Goal: Task Accomplishment & Management: Complete application form

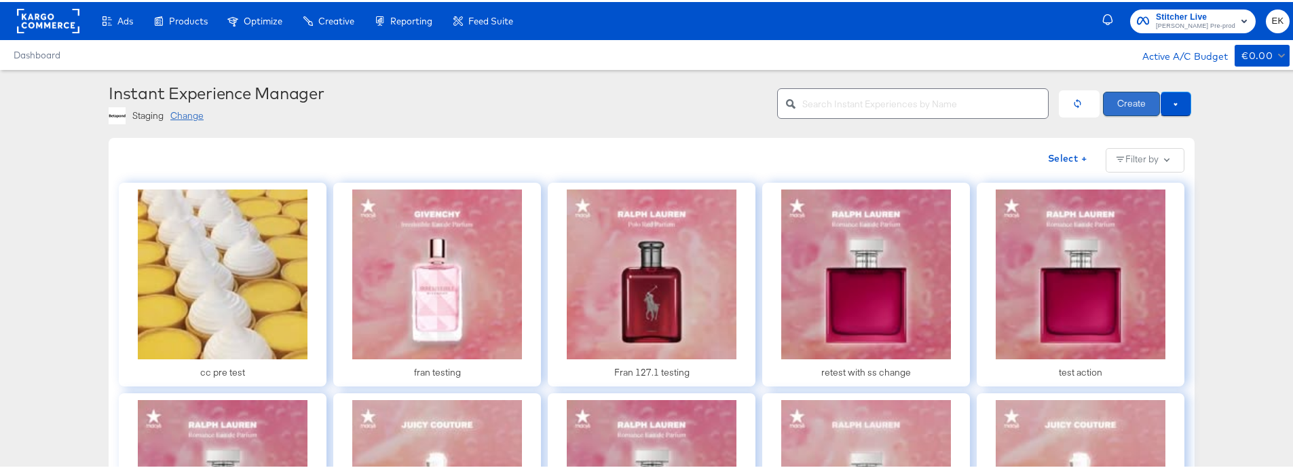
click at [1117, 113] on button "Create" at bounding box center [1131, 102] width 57 height 24
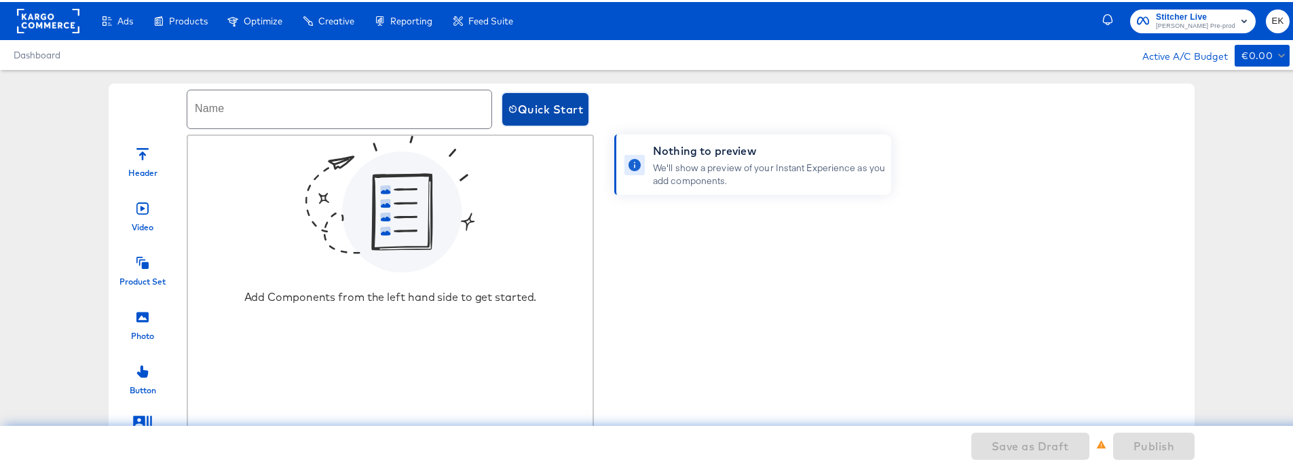
click at [515, 119] on button "Quick Start" at bounding box center [545, 107] width 86 height 33
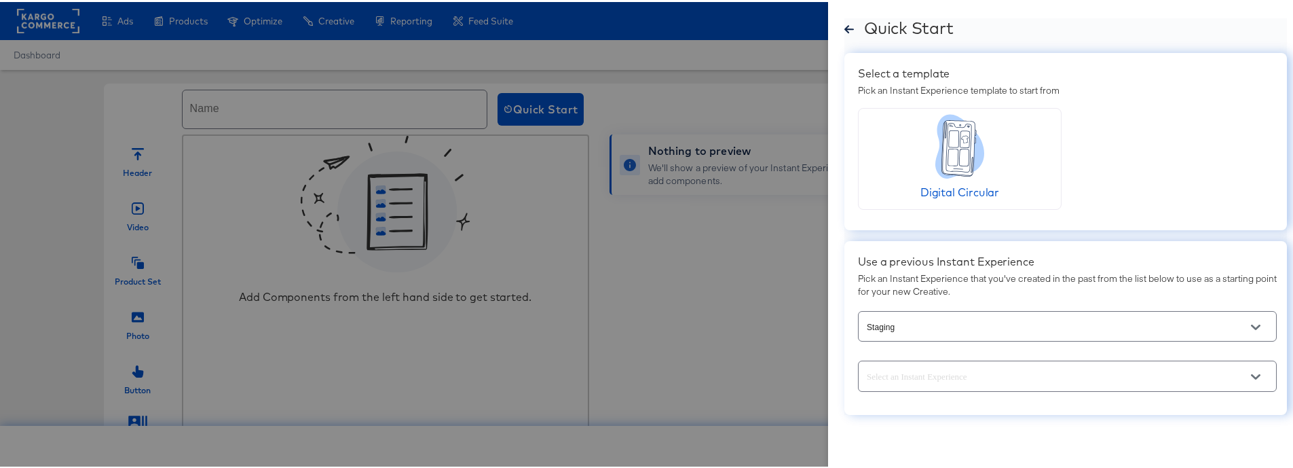
click at [1251, 379] on icon "Open" at bounding box center [1256, 375] width 10 height 10
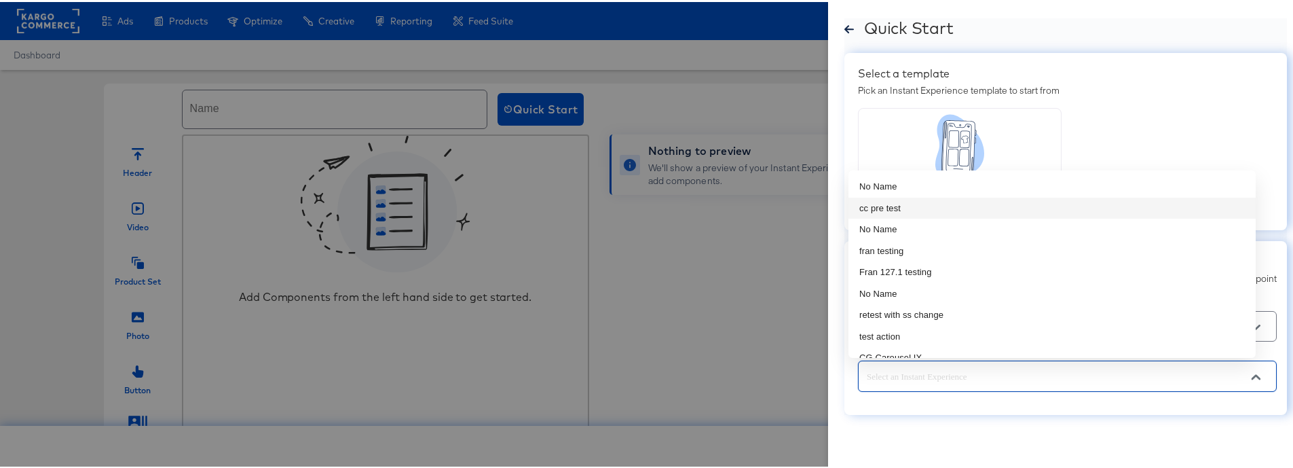
click at [897, 209] on li "cc pre test" at bounding box center [1051, 206] width 407 height 22
type input "cc pre test"
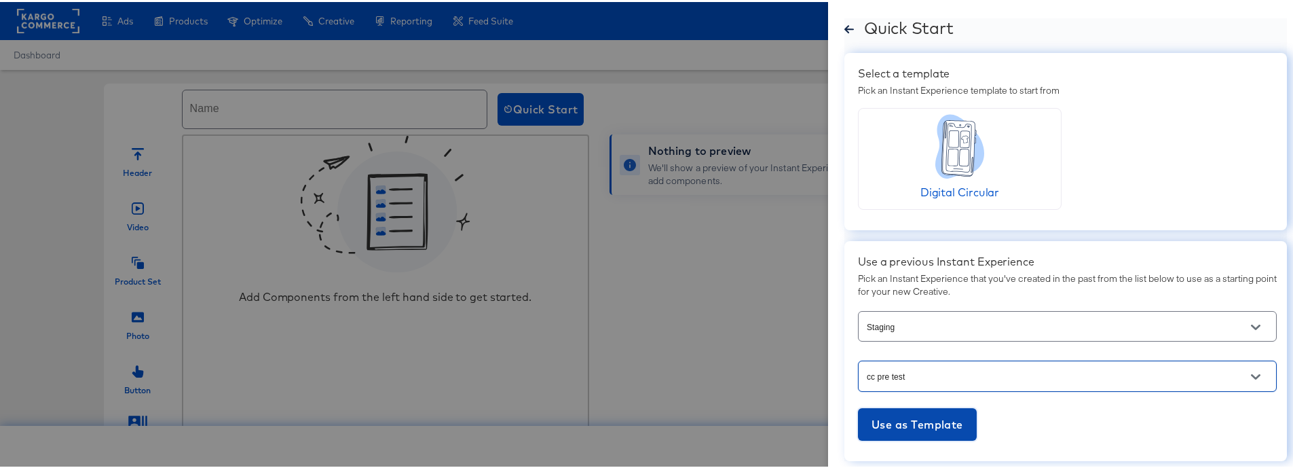
click at [922, 422] on span "Use as Template" at bounding box center [918, 422] width 92 height 19
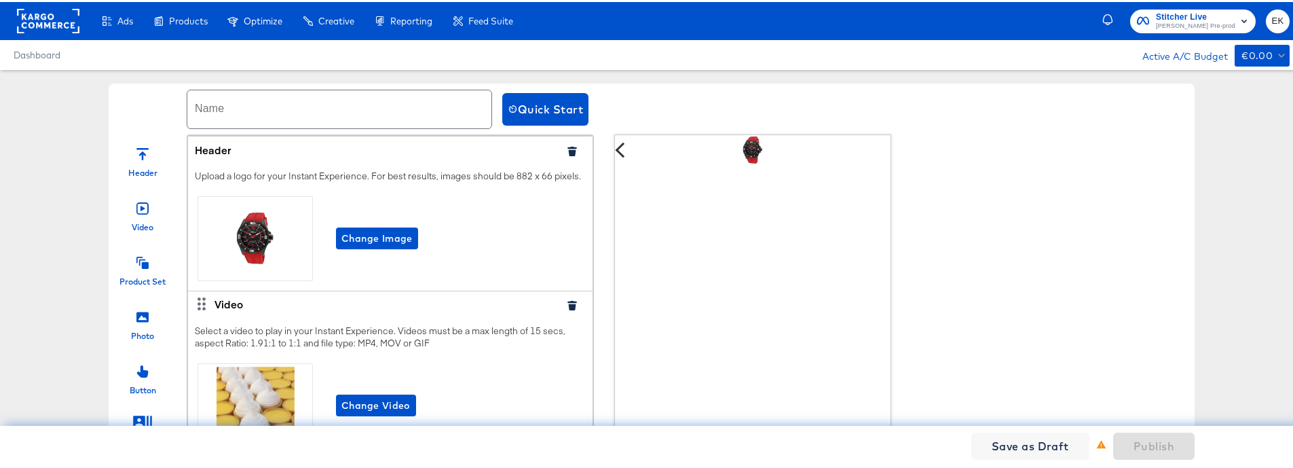
click at [567, 151] on icon "button" at bounding box center [571, 150] width 9 height 10
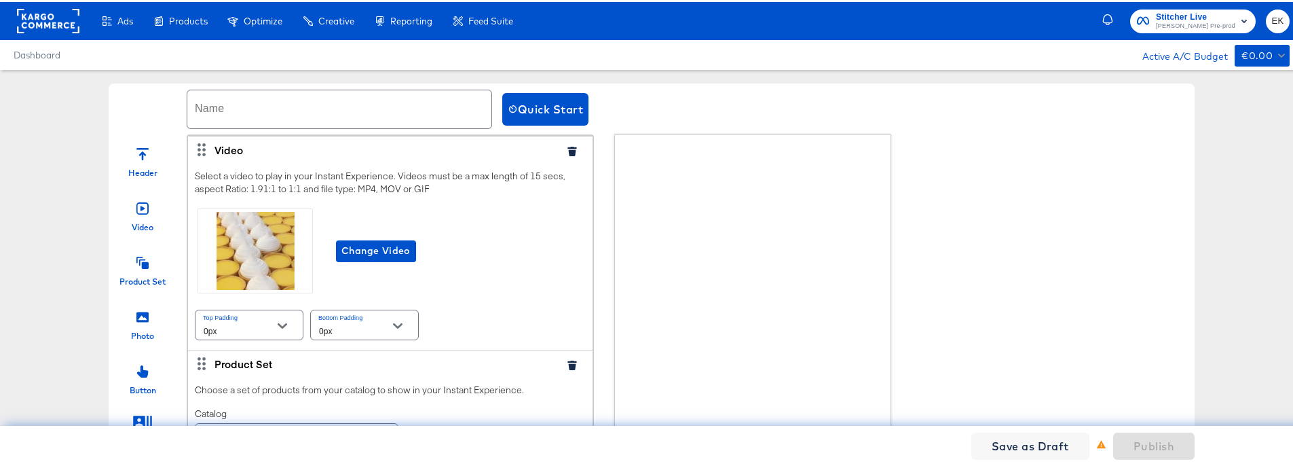
click at [549, 155] on div "Video" at bounding box center [390, 147] width 405 height 27
click at [567, 151] on icon "button" at bounding box center [571, 150] width 9 height 10
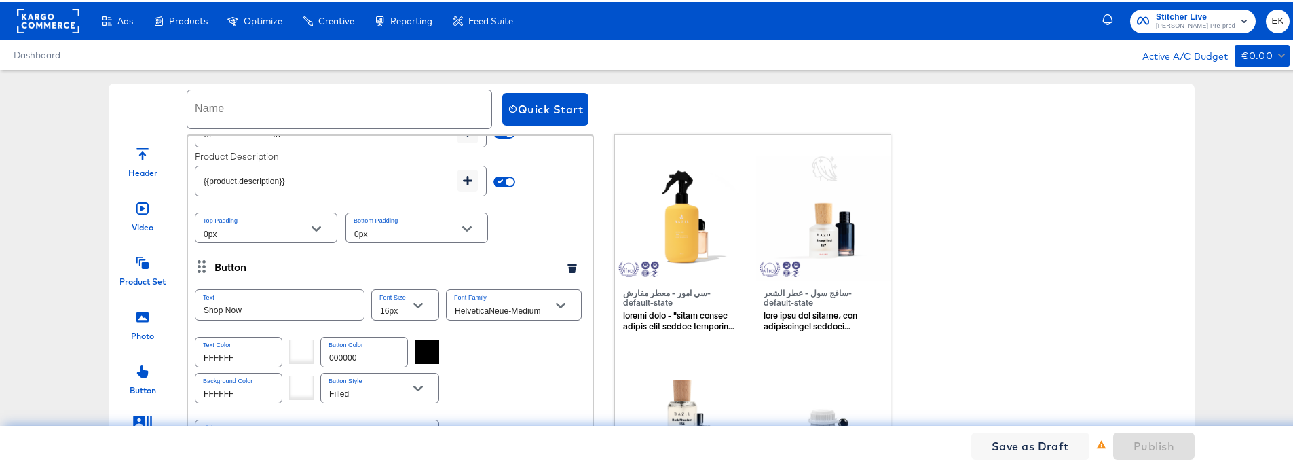
scroll to position [386, 0]
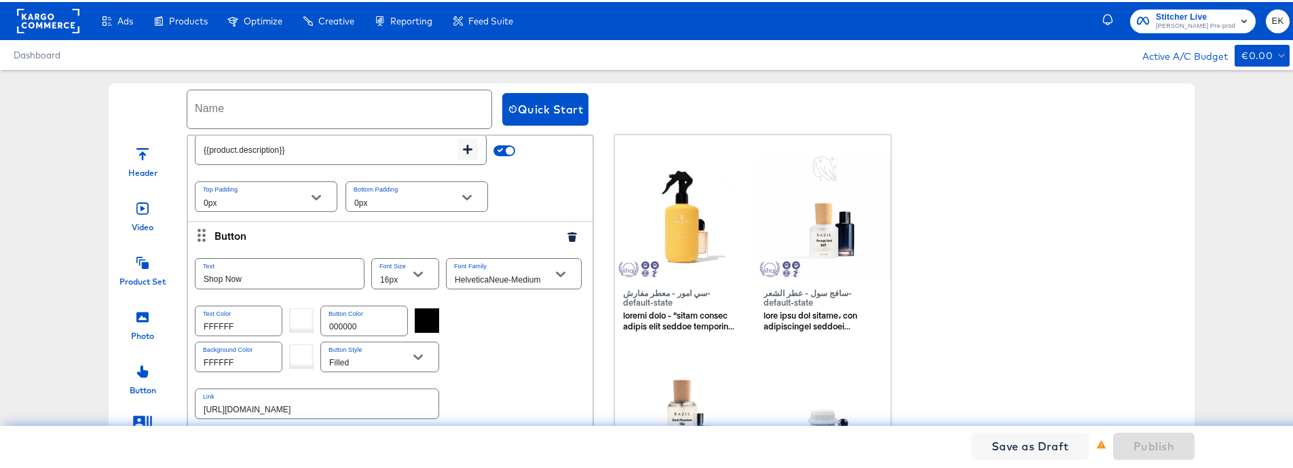
click at [567, 235] on icon "button" at bounding box center [571, 235] width 9 height 10
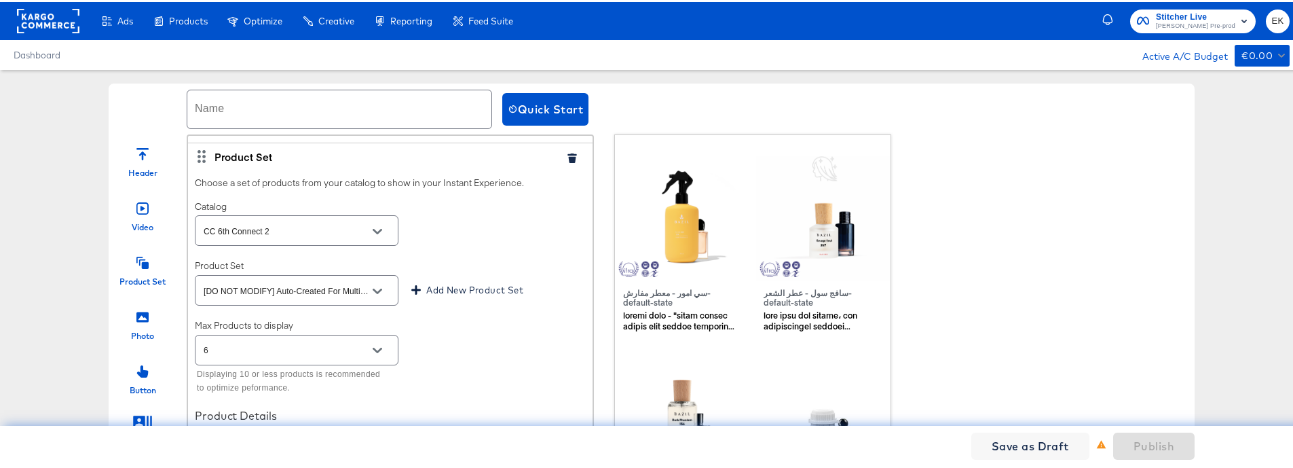
scroll to position [681, 0]
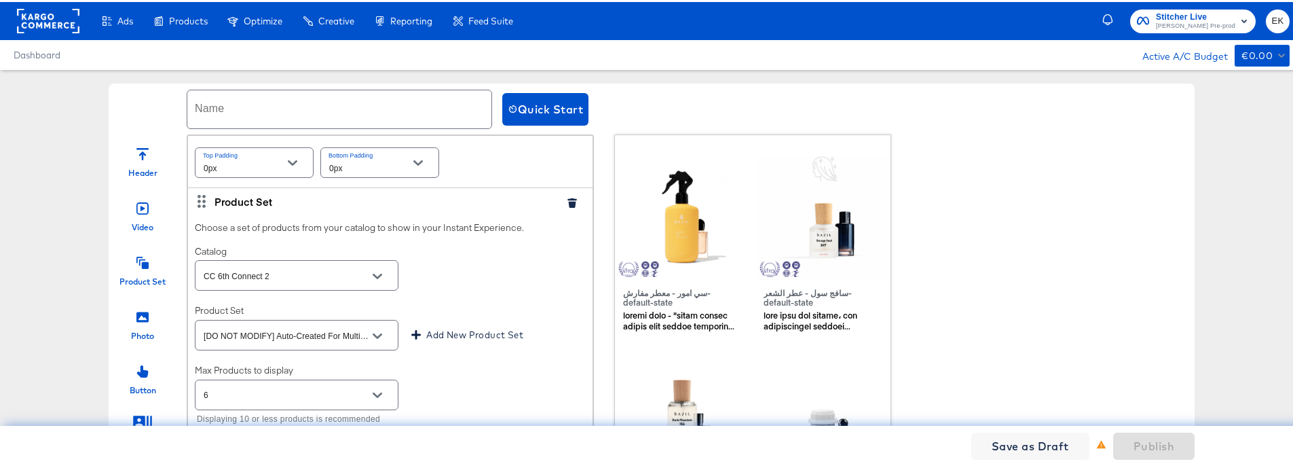
click at [567, 202] on icon "button" at bounding box center [571, 201] width 9 height 10
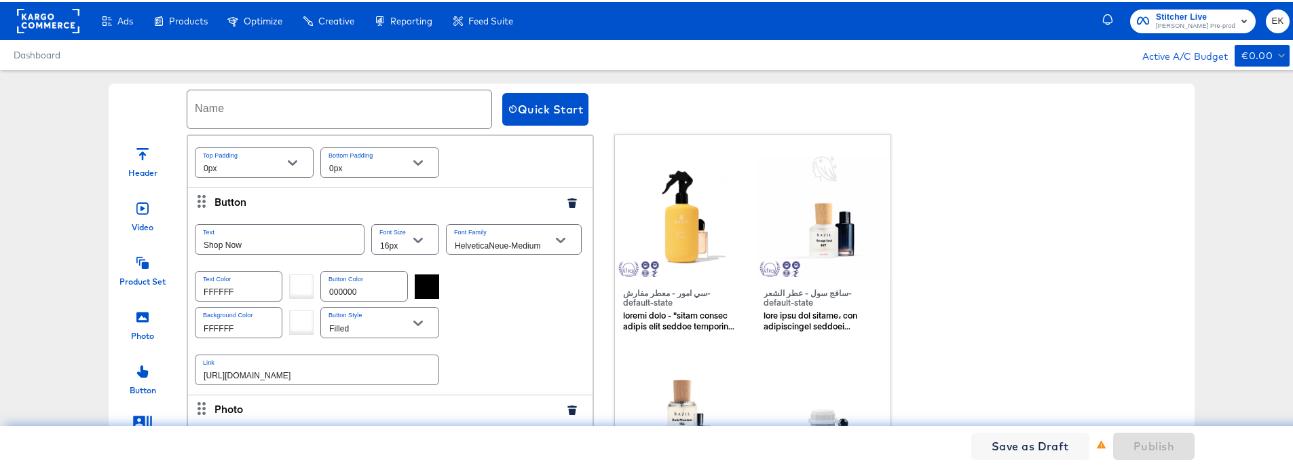
click at [567, 202] on icon "button" at bounding box center [571, 201] width 9 height 10
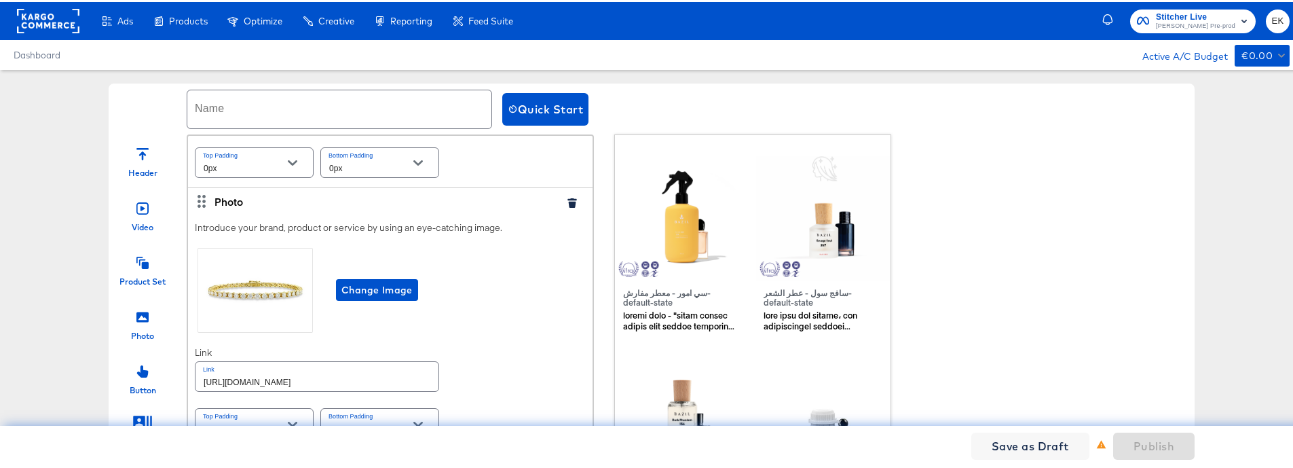
click at [567, 202] on icon "button" at bounding box center [571, 201] width 9 height 10
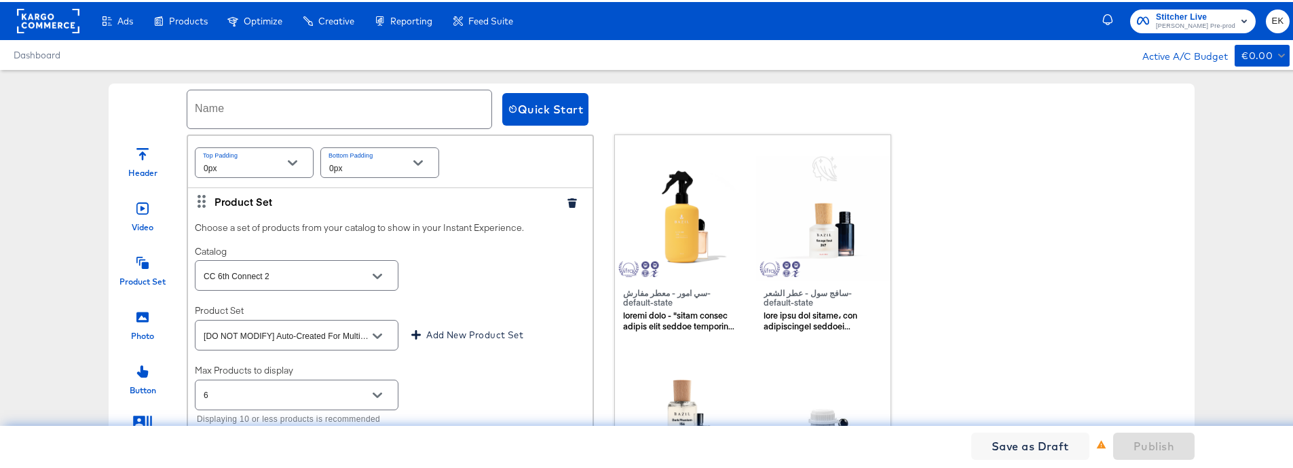
click at [567, 202] on icon "button" at bounding box center [571, 201] width 9 height 10
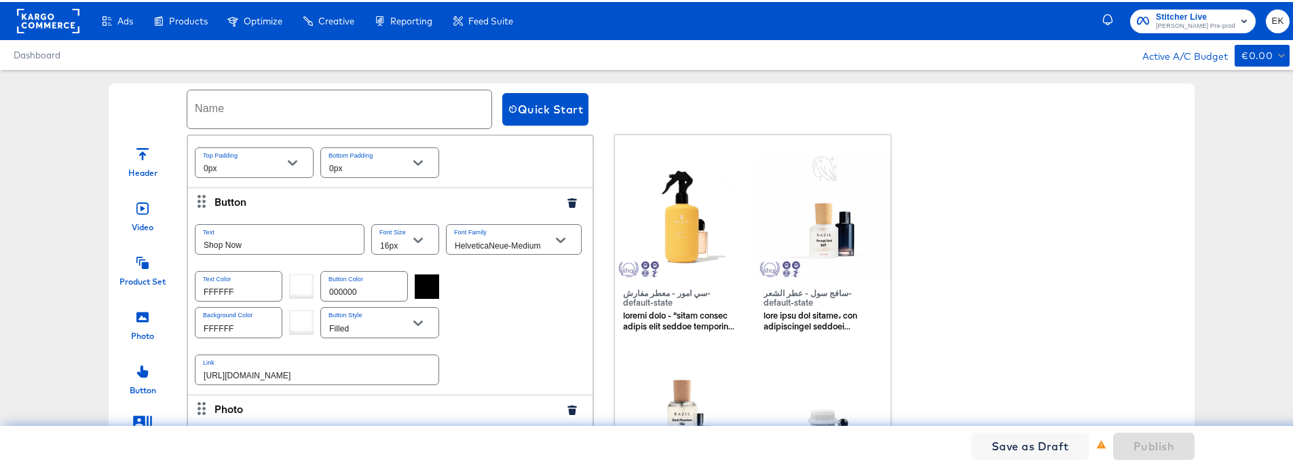
click at [567, 202] on icon "button" at bounding box center [571, 201] width 9 height 10
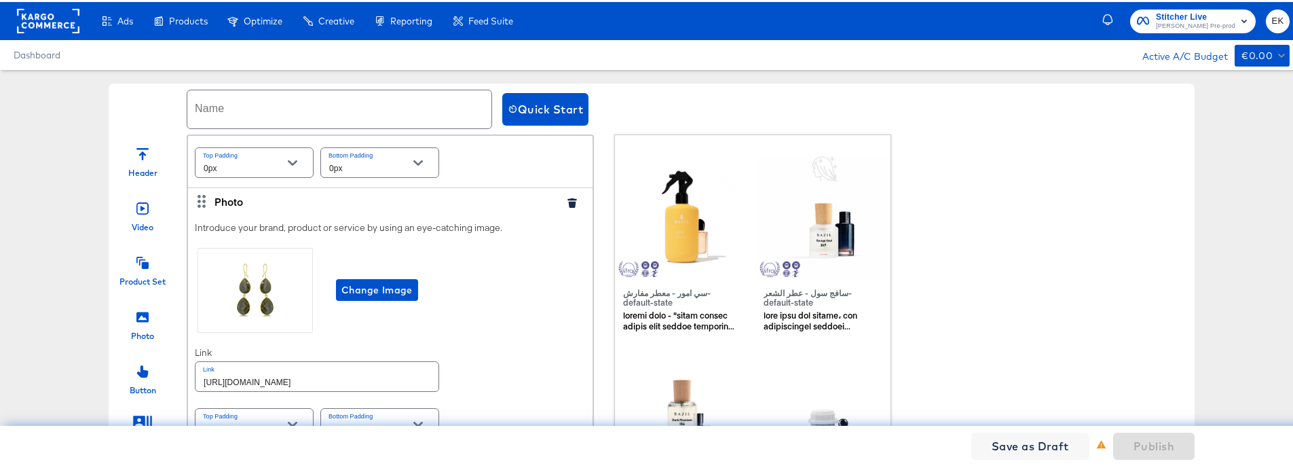
click at [567, 202] on icon "button" at bounding box center [571, 201] width 9 height 10
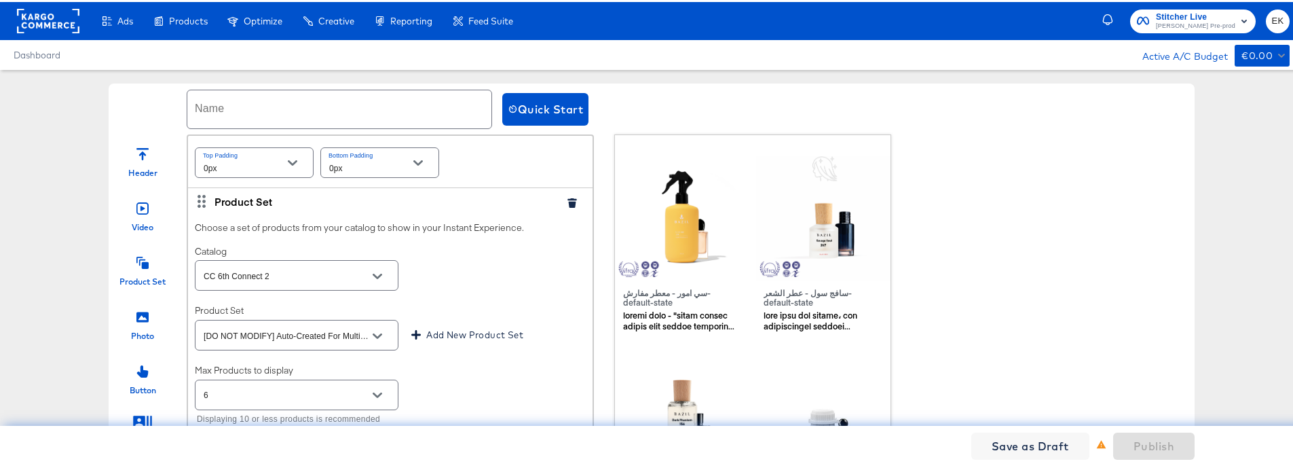
click at [567, 202] on icon "button" at bounding box center [571, 201] width 9 height 10
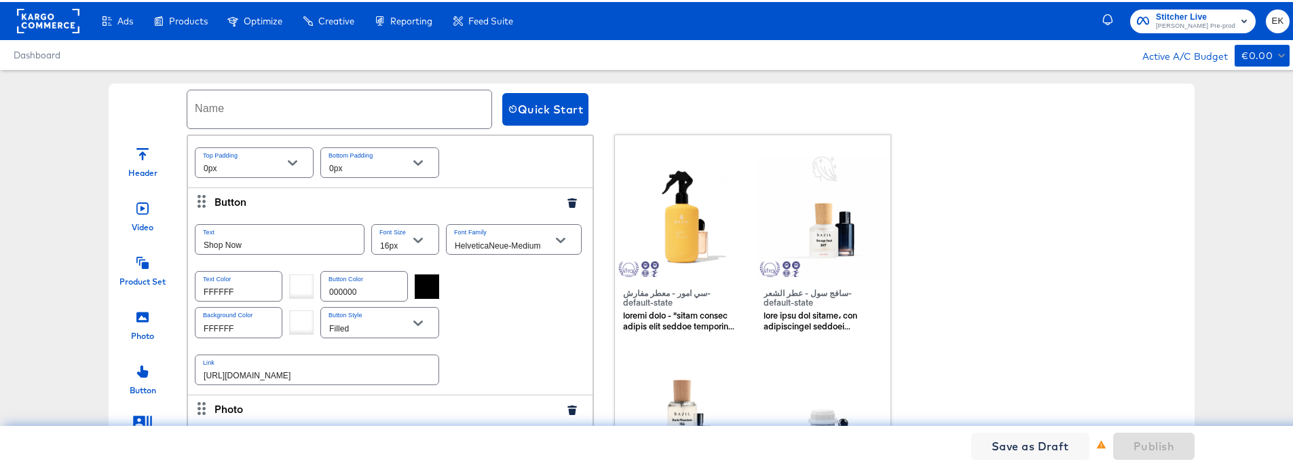
click at [567, 202] on icon "button" at bounding box center [571, 201] width 9 height 10
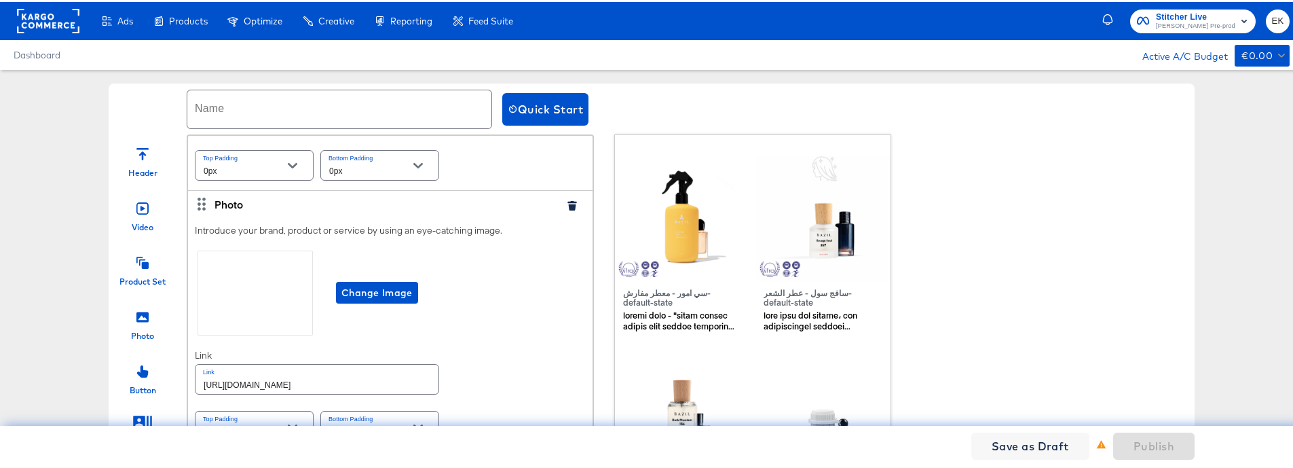
click at [567, 202] on icon "button" at bounding box center [571, 204] width 9 height 10
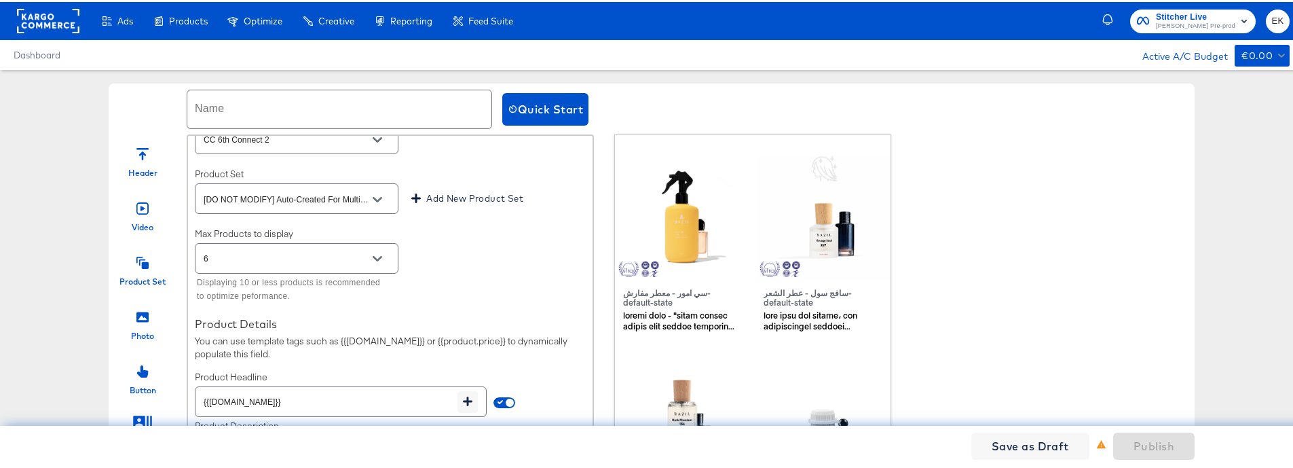
scroll to position [0, 0]
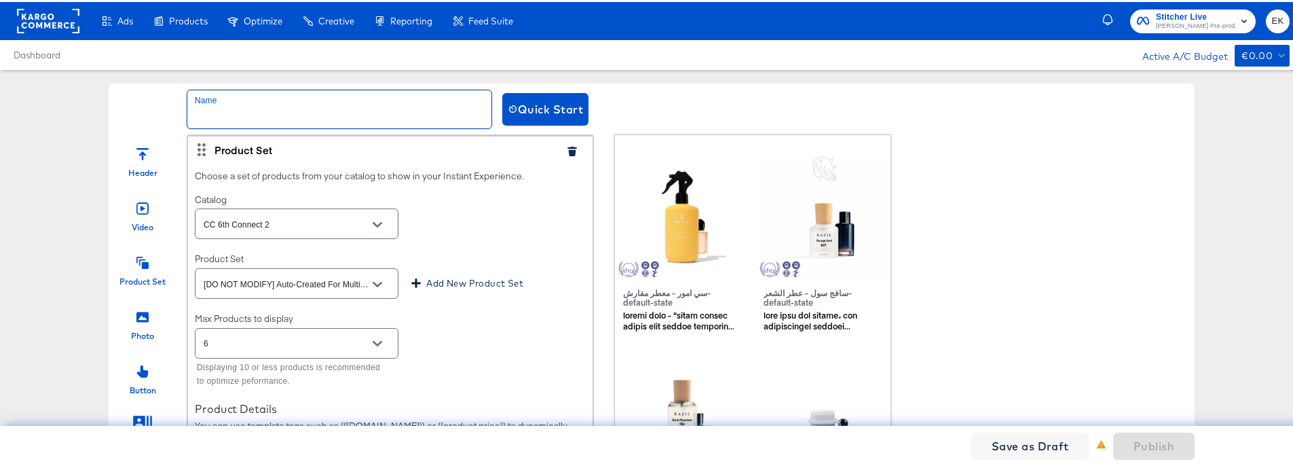
click at [266, 98] on input "text" at bounding box center [339, 107] width 304 height 38
type input "Ek IX Test"
click at [1136, 455] on button "Publish" at bounding box center [1153, 443] width 81 height 27
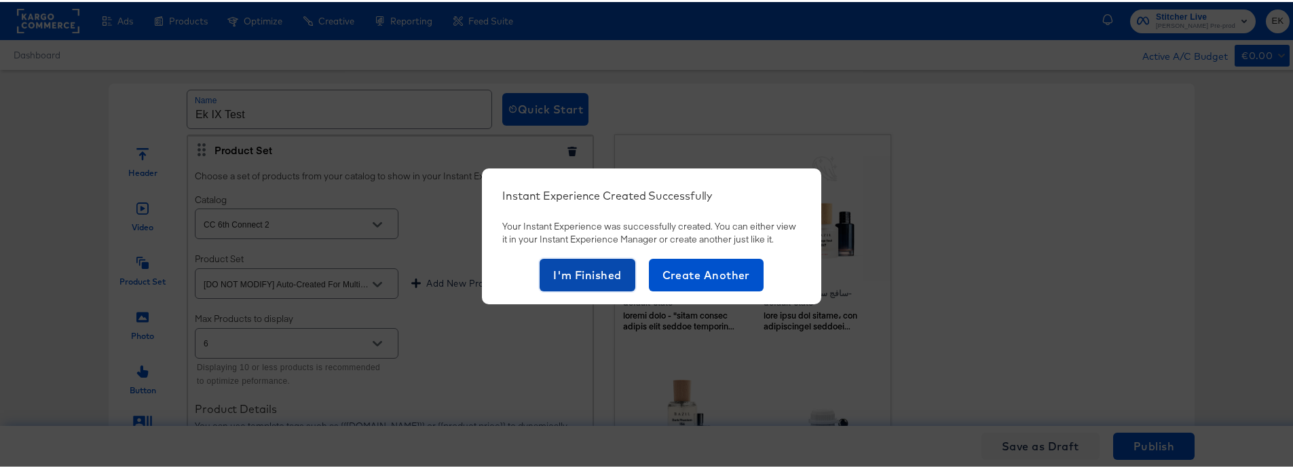
click at [578, 274] on span "I'm Finished" at bounding box center [587, 272] width 69 height 19
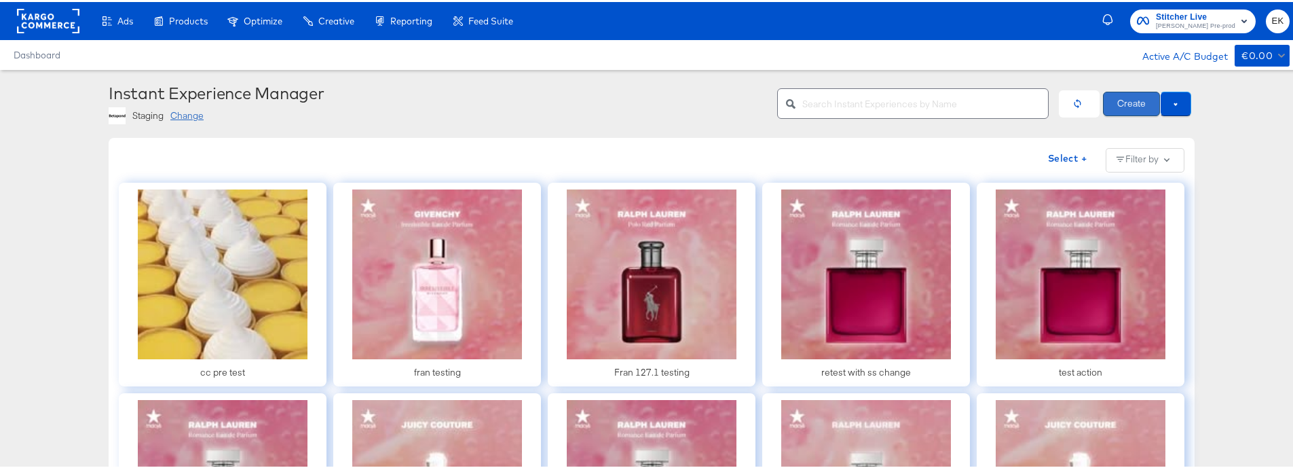
click at [1133, 100] on button "Create" at bounding box center [1131, 102] width 57 height 24
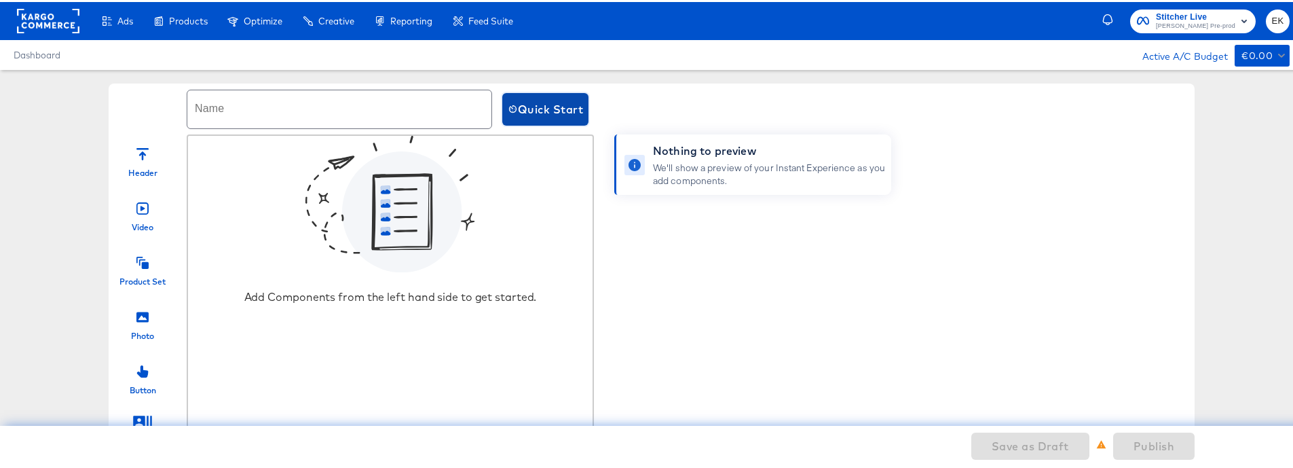
click at [537, 98] on span "Quick Start" at bounding box center [545, 107] width 75 height 19
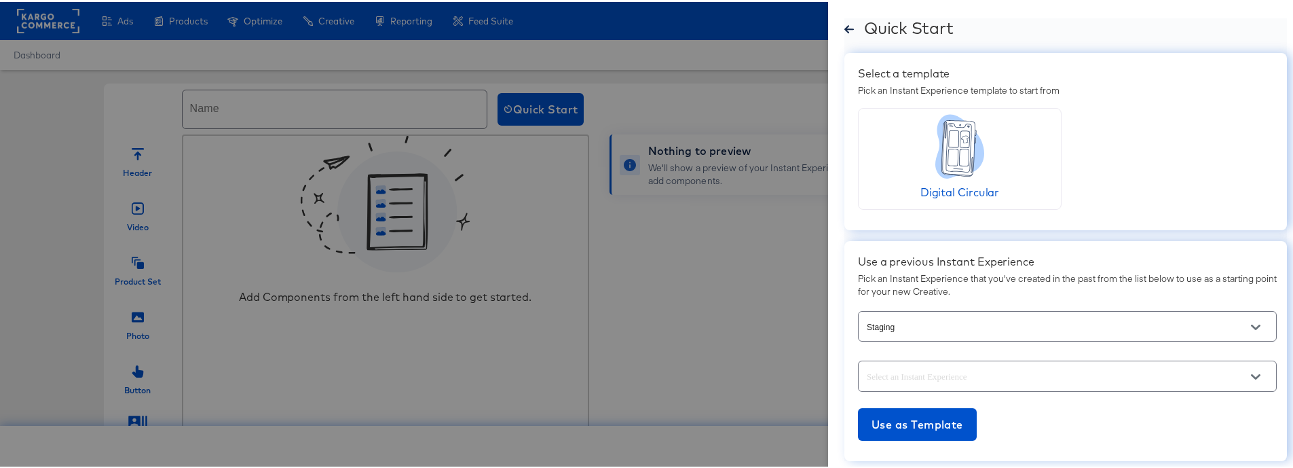
click at [1251, 376] on icon "Open" at bounding box center [1256, 375] width 10 height 10
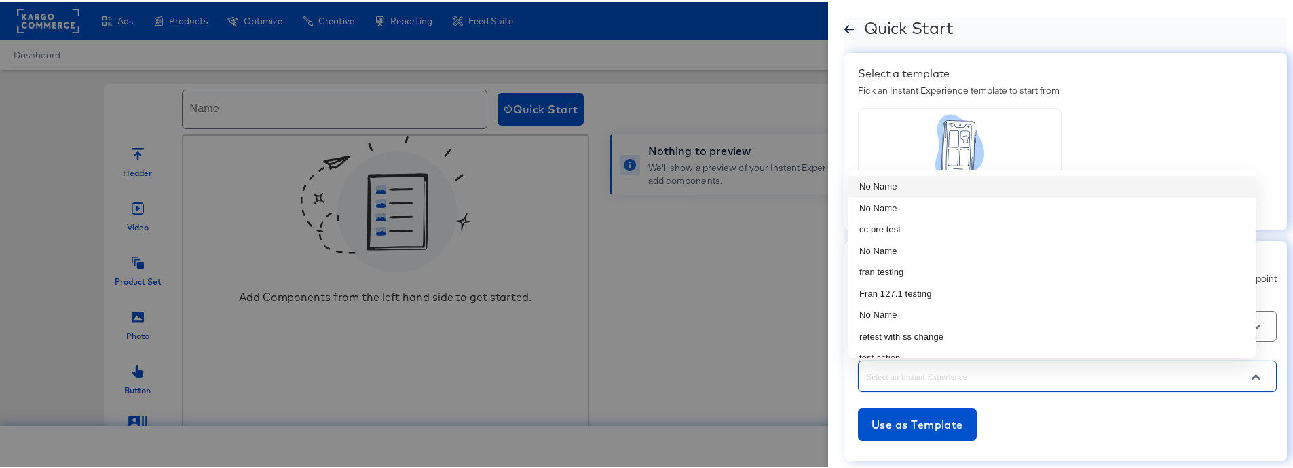
click at [895, 187] on li "No Name" at bounding box center [1051, 185] width 407 height 22
type input "No Name"
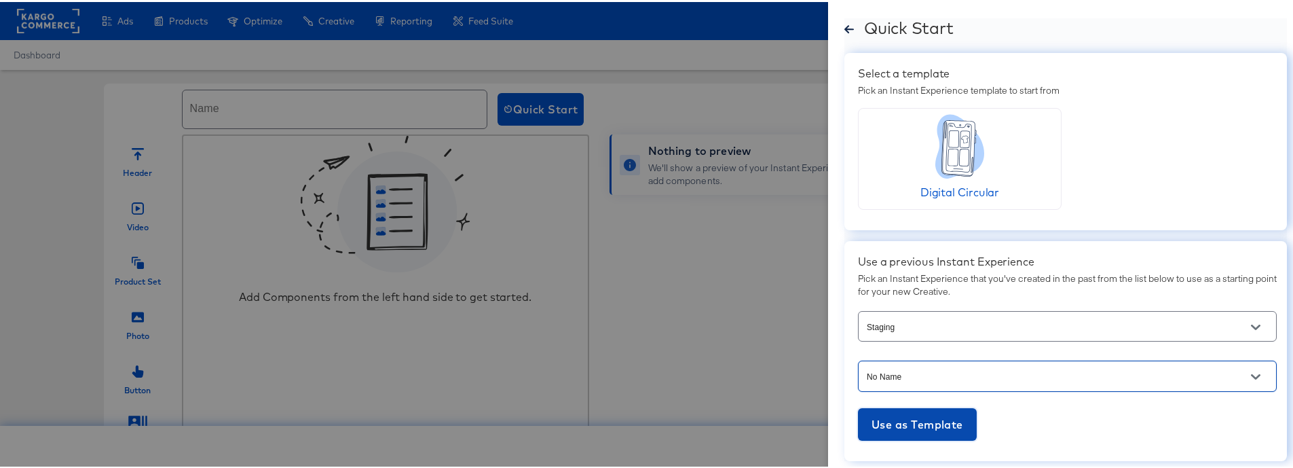
click at [940, 428] on span "Use as Template" at bounding box center [918, 422] width 92 height 19
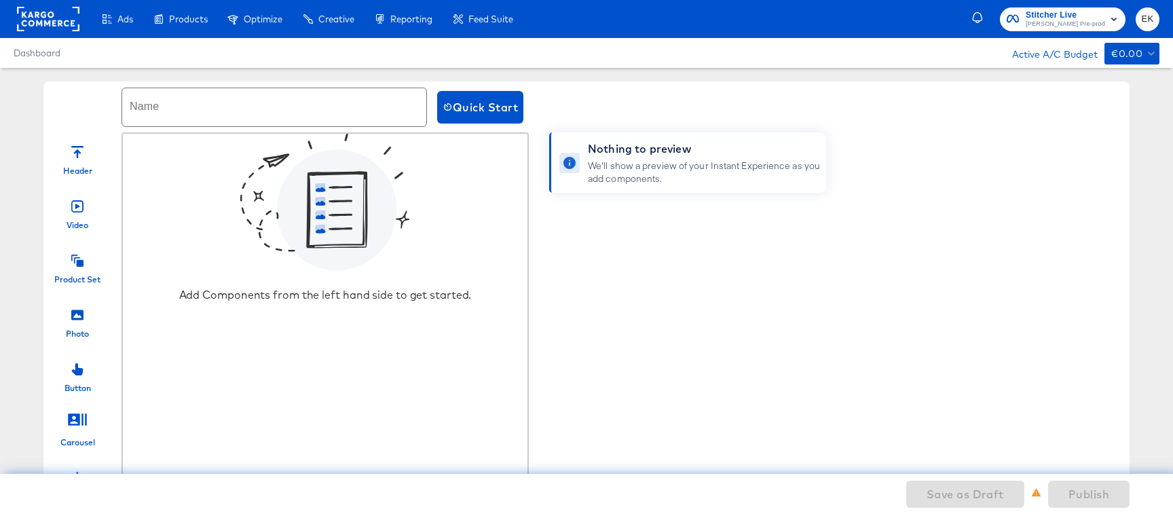
click at [78, 268] on div at bounding box center [77, 258] width 12 height 29
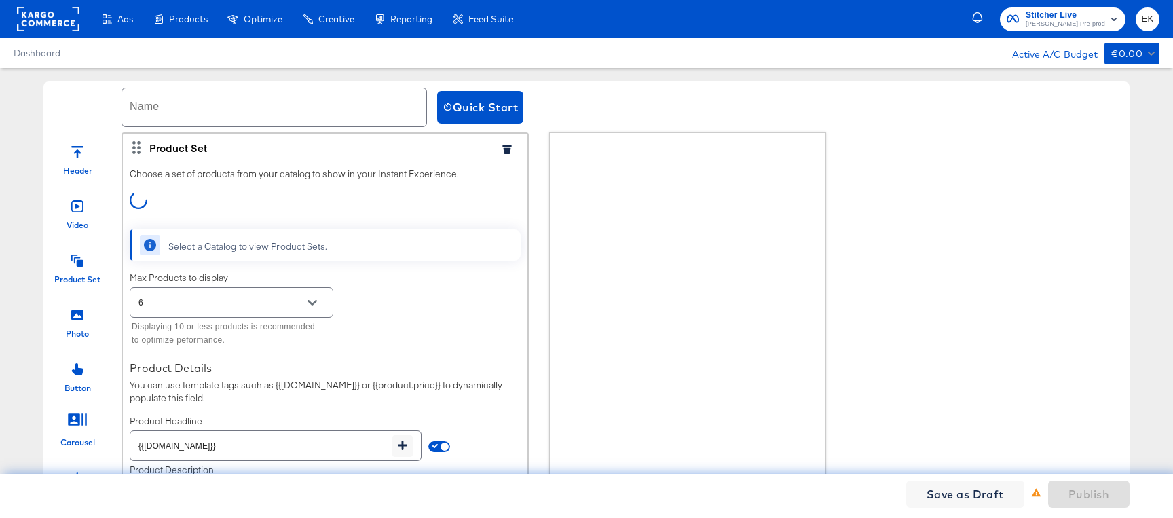
click at [204, 106] on input "text" at bounding box center [274, 107] width 304 height 38
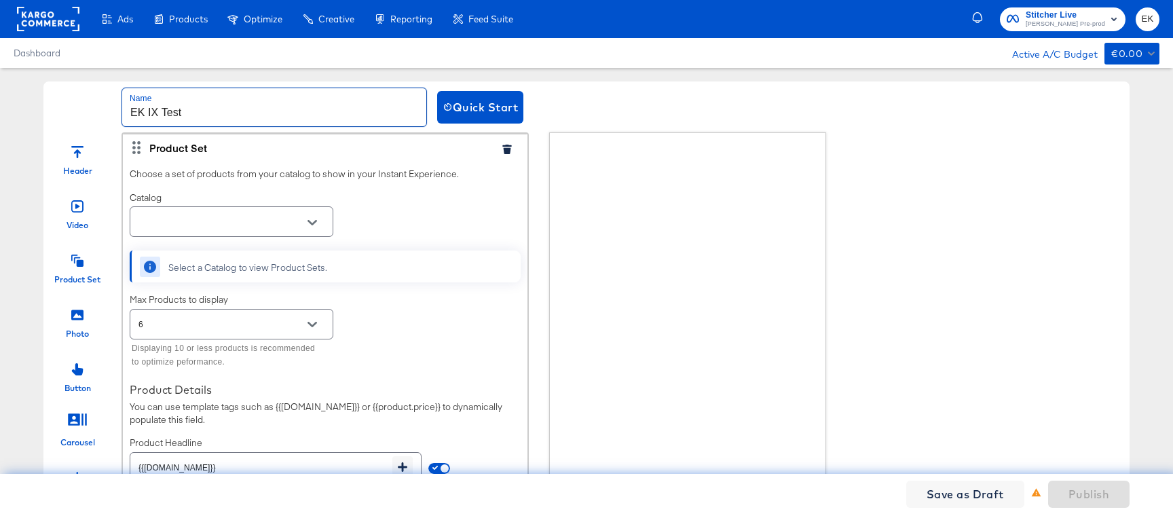
click at [324, 224] on div at bounding box center [312, 222] width 29 height 20
type input "EK IX Test"
click at [307, 223] on icon "Open" at bounding box center [312, 223] width 10 height 10
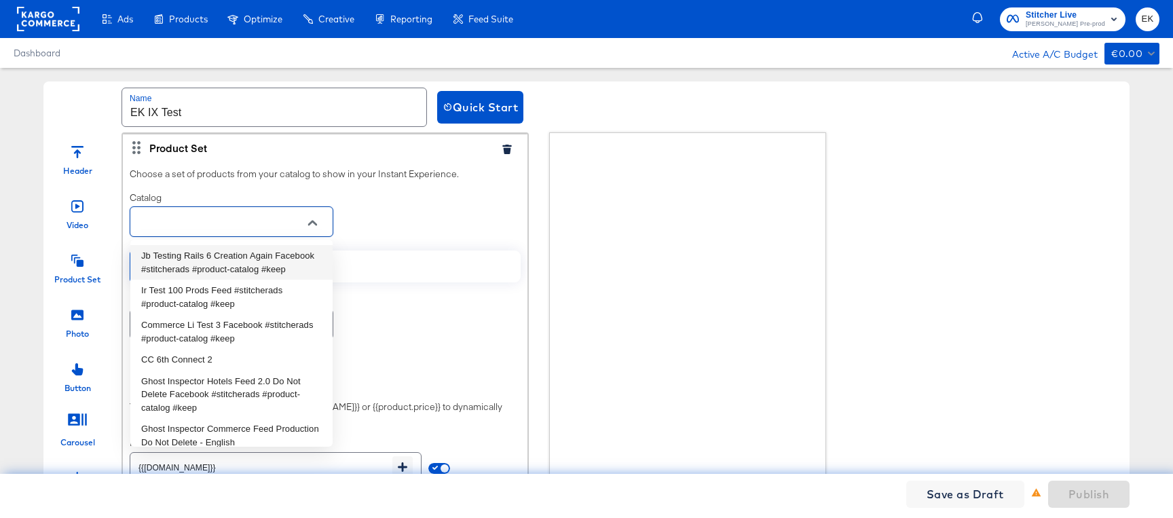
click at [196, 270] on li "Jb Testing Rails 6 Creation Again Facebook #stitcherads #product-catalog #keep" at bounding box center [231, 262] width 202 height 35
type input "Jb Testing Rails 6 Creation Again Facebook #stitcherads #product-catalog #keep"
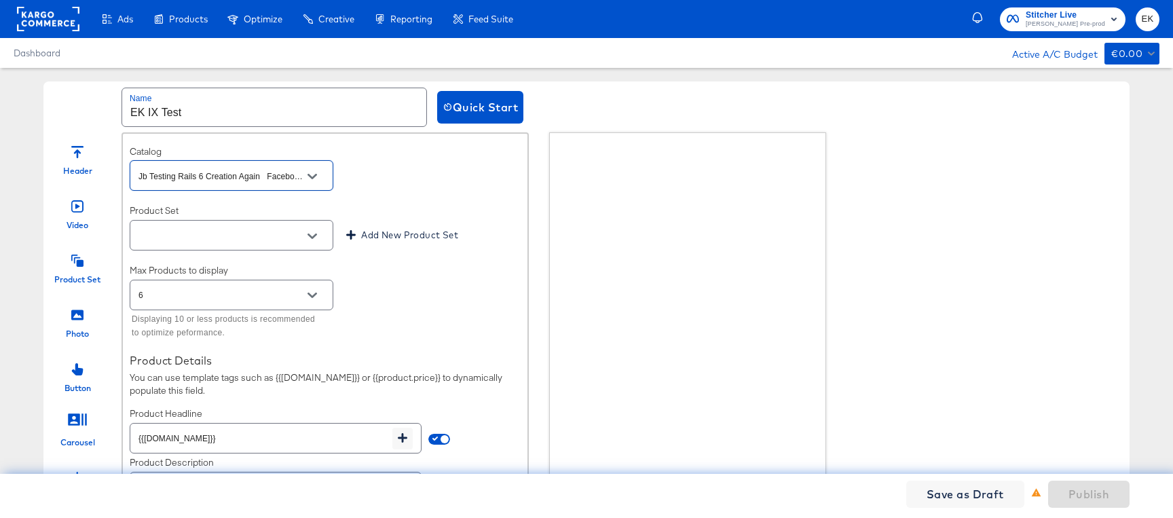
scroll to position [49, 0]
click at [317, 236] on button "Open" at bounding box center [312, 233] width 20 height 20
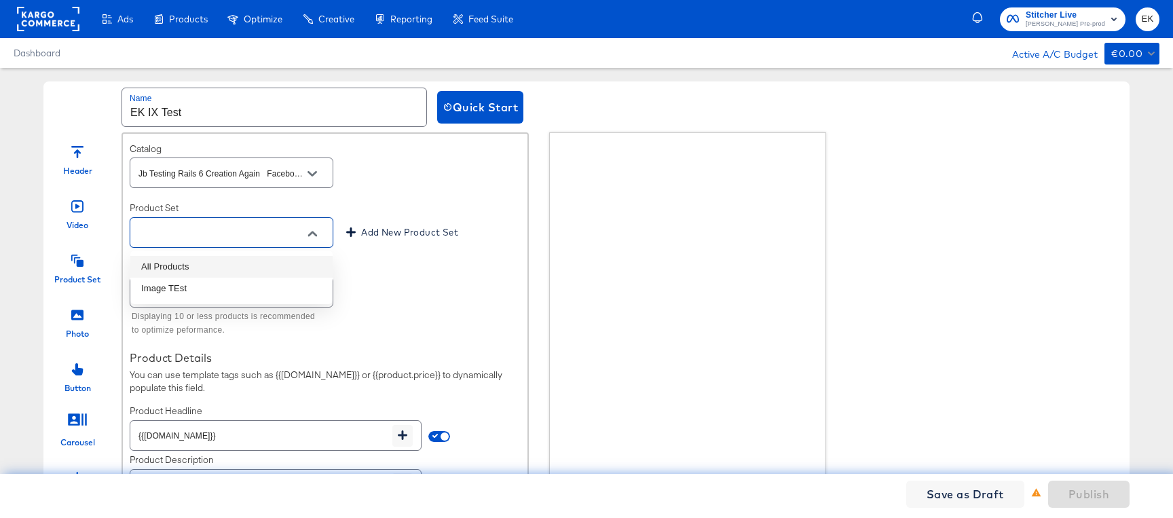
click at [193, 269] on li "All Products" at bounding box center [231, 267] width 202 height 22
type input "All Products"
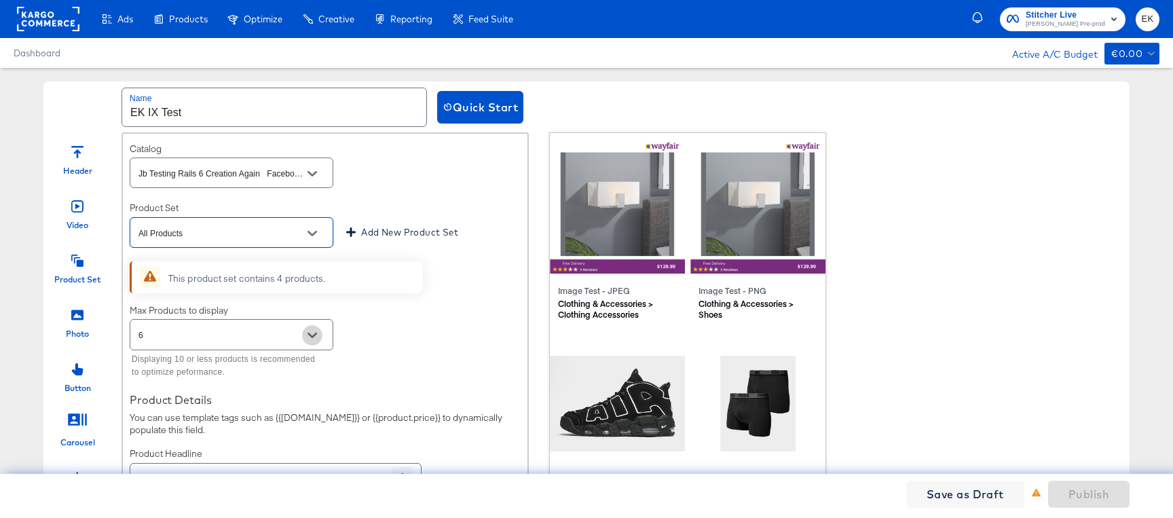
click at [314, 336] on icon "Open" at bounding box center [312, 335] width 10 height 5
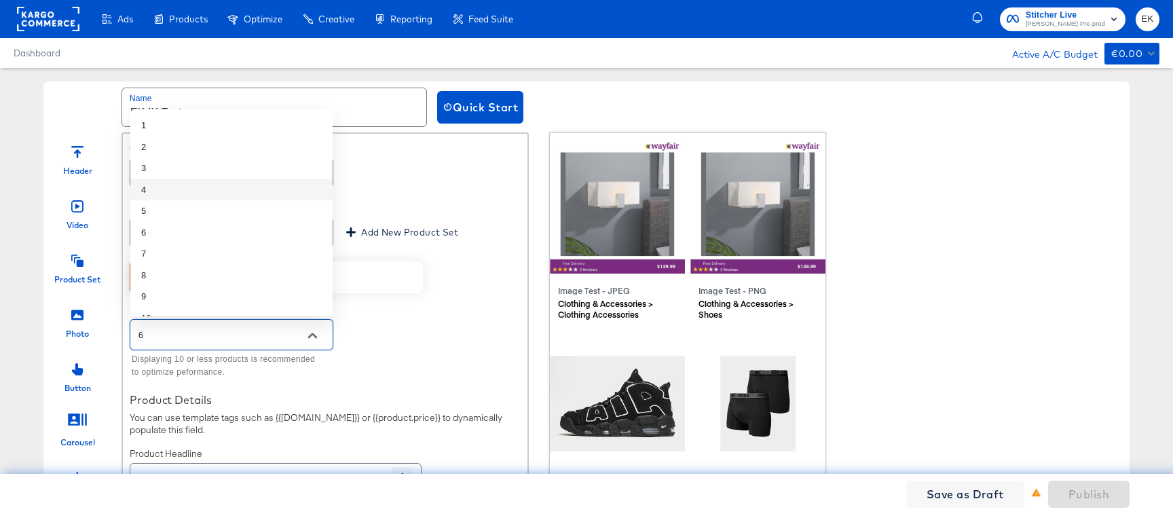
click at [179, 195] on li "4" at bounding box center [231, 190] width 202 height 22
type input "4"
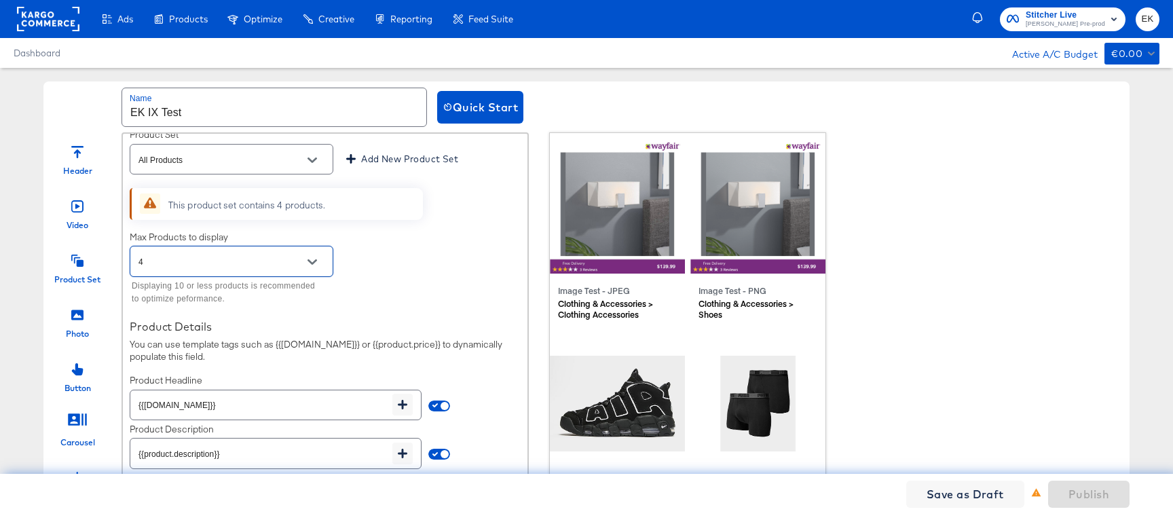
scroll to position [164, 0]
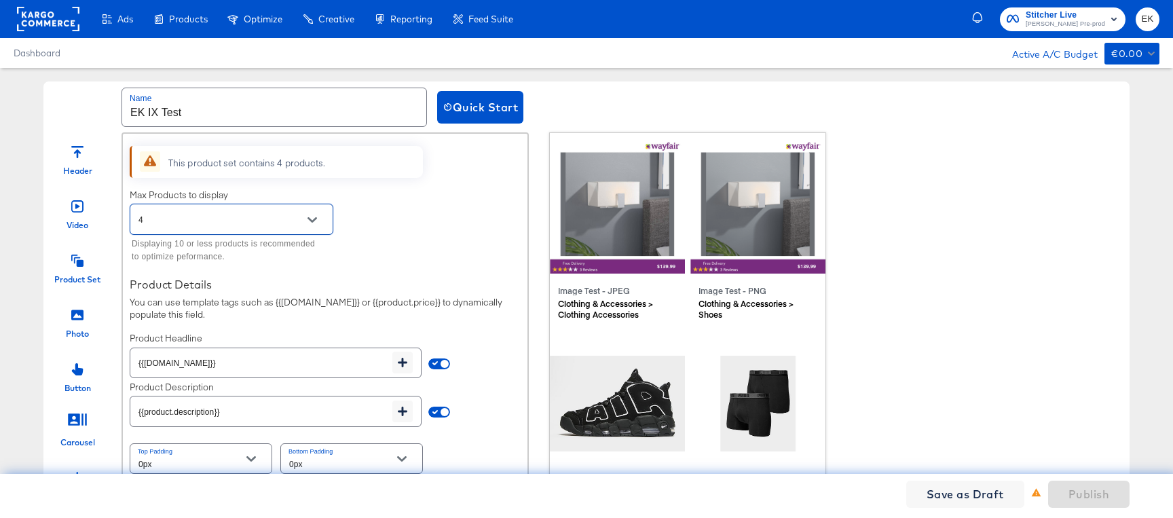
click at [77, 261] on icon at bounding box center [77, 261] width 12 height 12
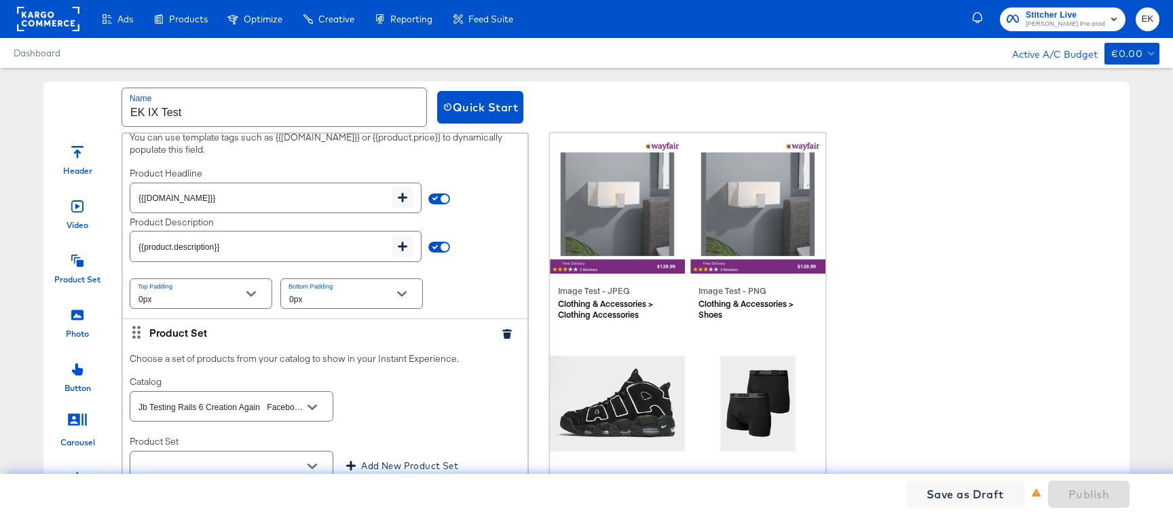
scroll to position [489, 0]
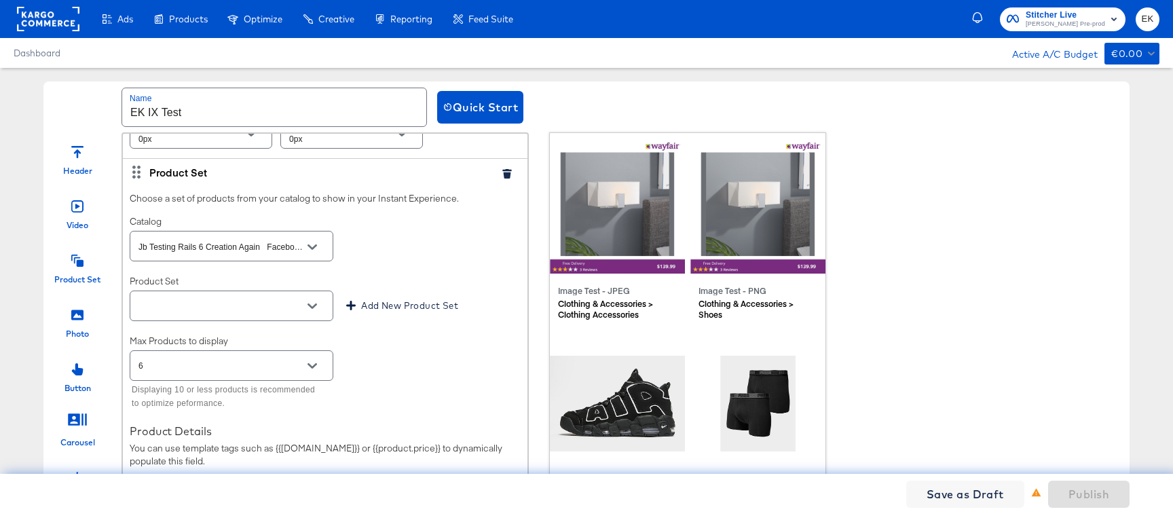
click at [502, 171] on icon "button" at bounding box center [507, 174] width 10 height 10
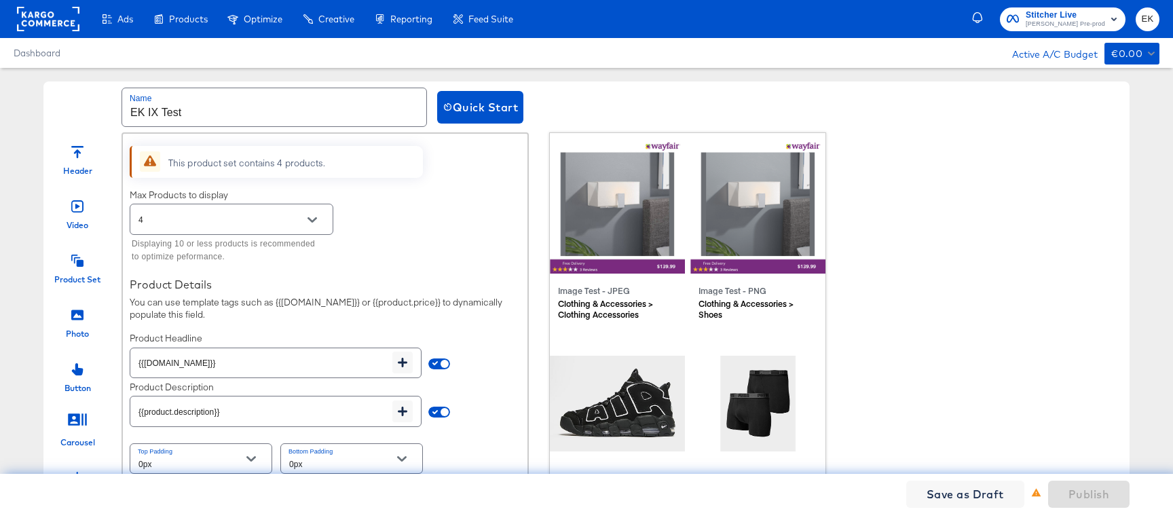
scroll to position [164, 0]
click at [75, 325] on div at bounding box center [77, 313] width 12 height 29
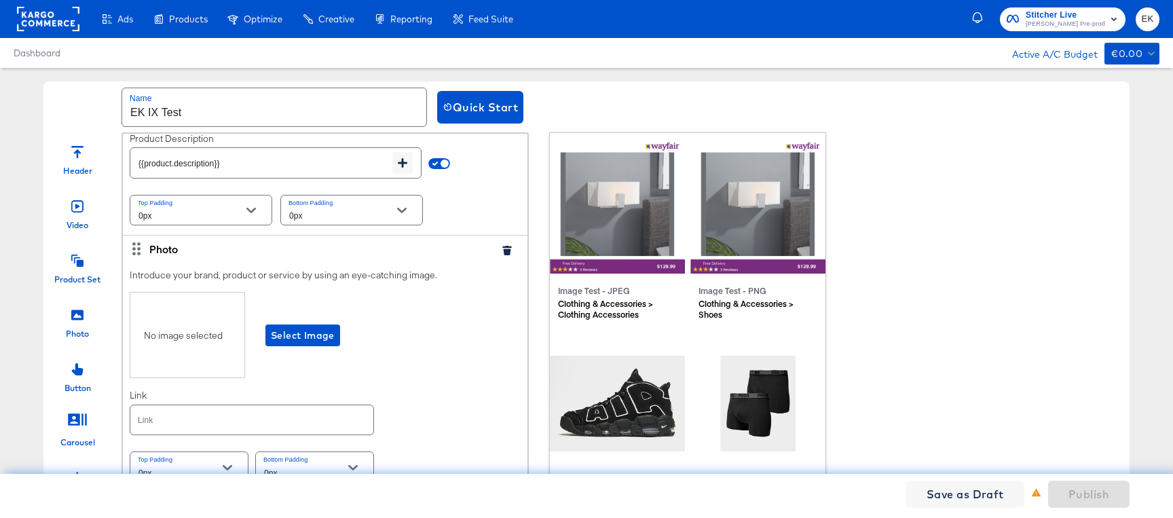
scroll to position [421, 0]
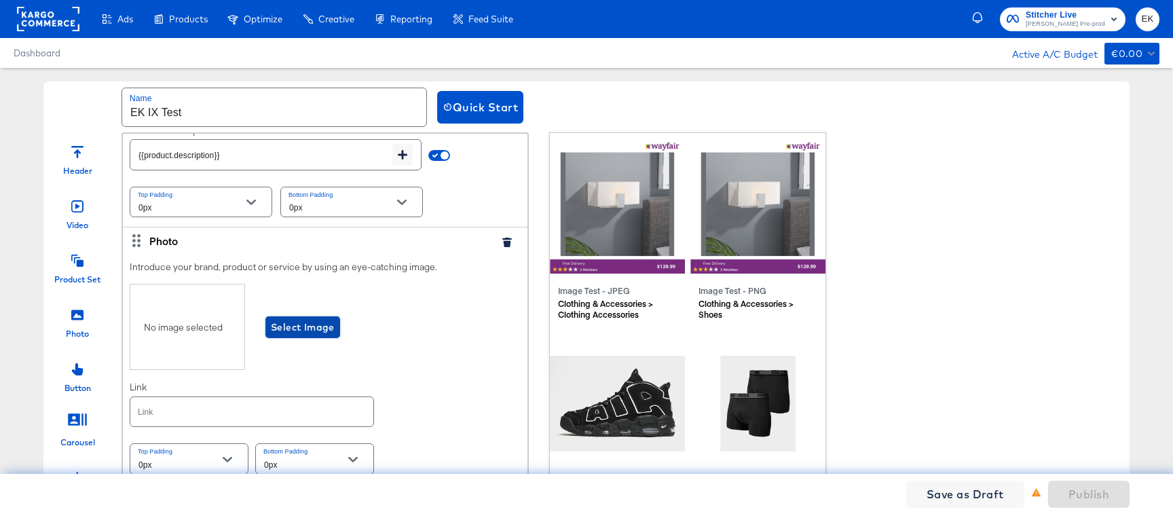
click at [288, 335] on button "Select Image" at bounding box center [302, 327] width 75 height 22
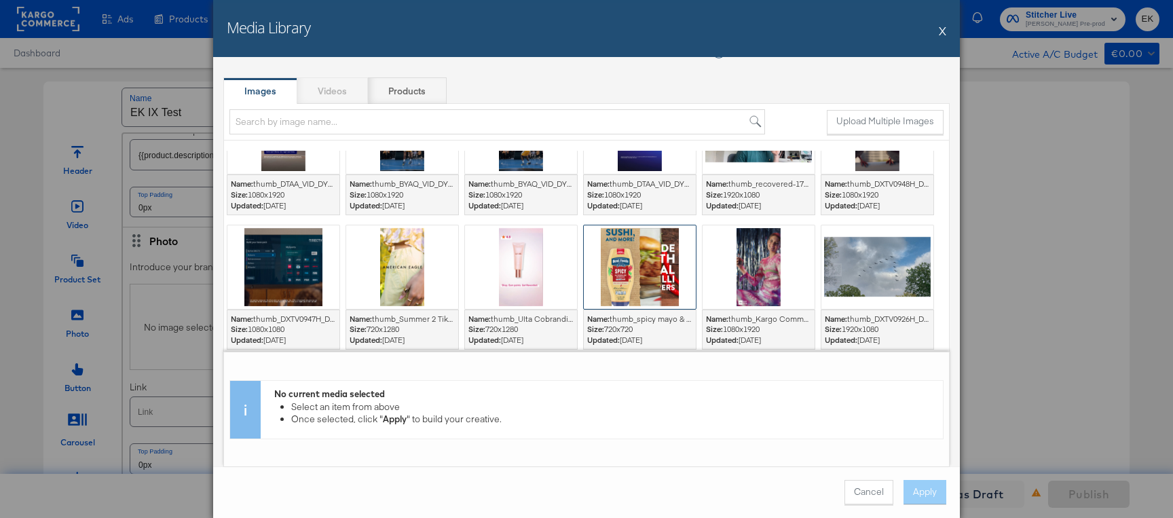
scroll to position [1813, 0]
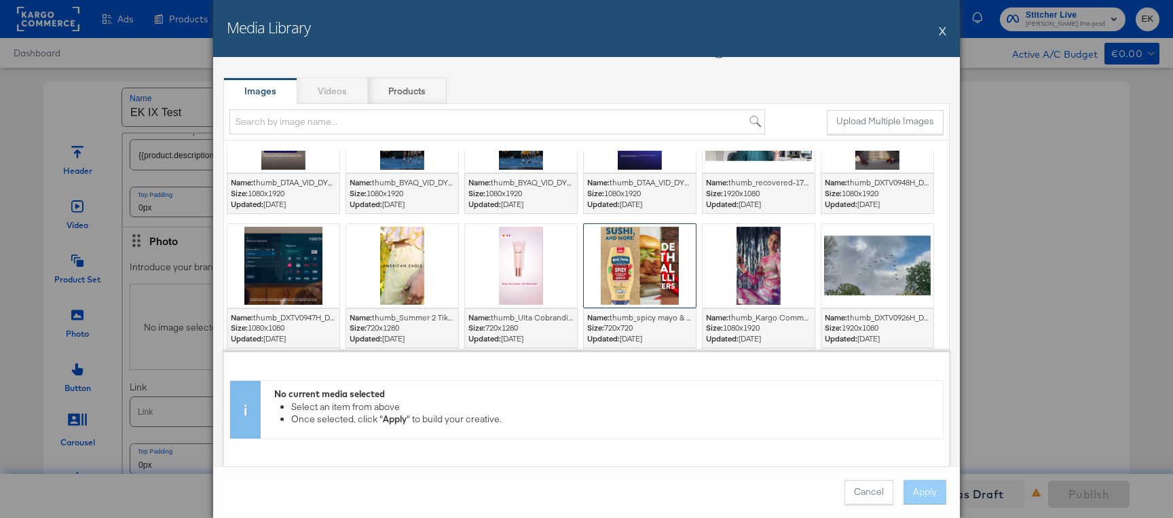
click at [645, 271] on div at bounding box center [640, 265] width 112 height 83
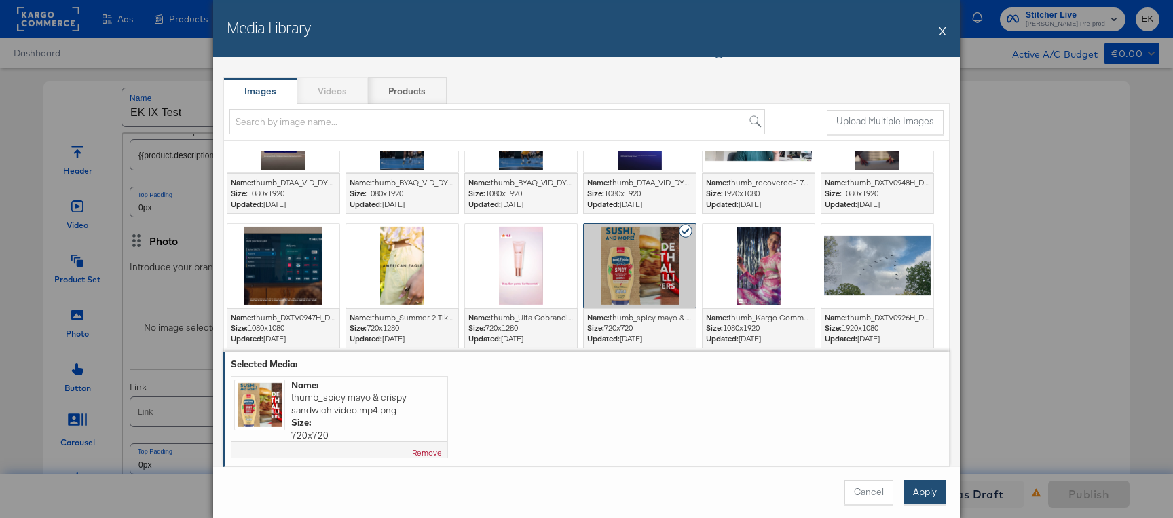
click at [929, 425] on button "Apply" at bounding box center [924, 492] width 43 height 24
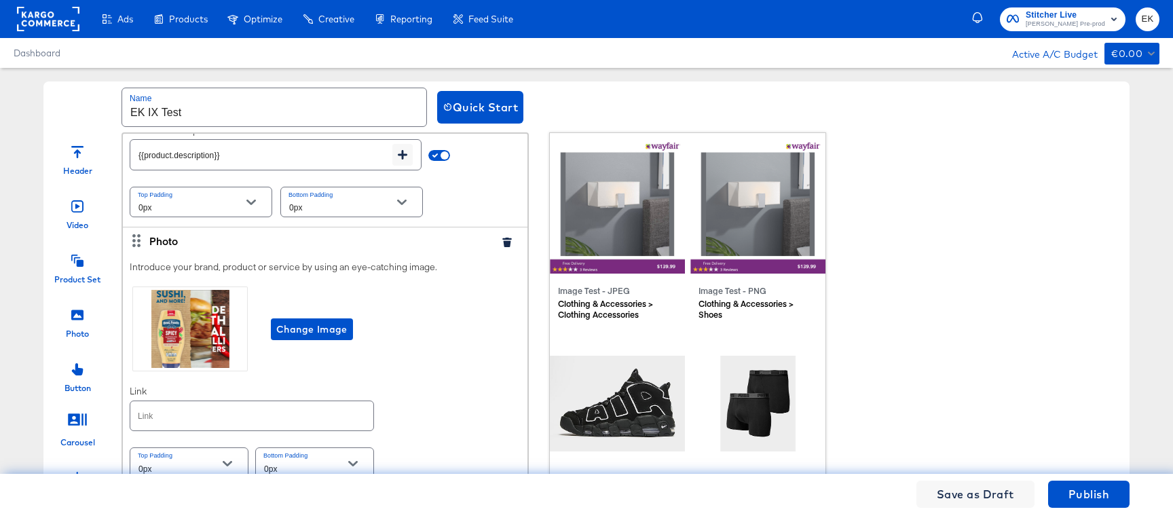
click at [248, 411] on input "text" at bounding box center [251, 415] width 243 height 29
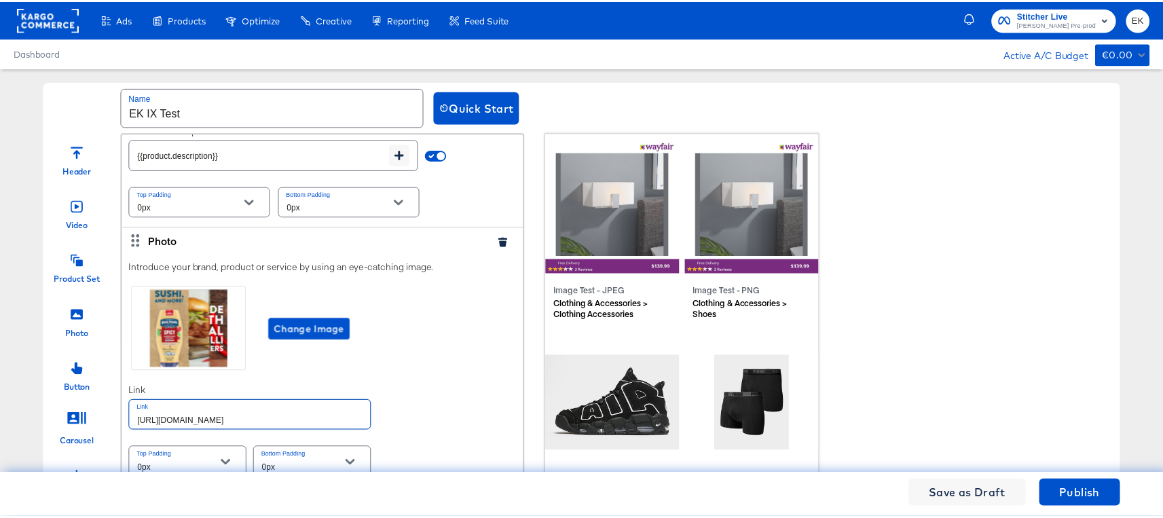
scroll to position [425, 0]
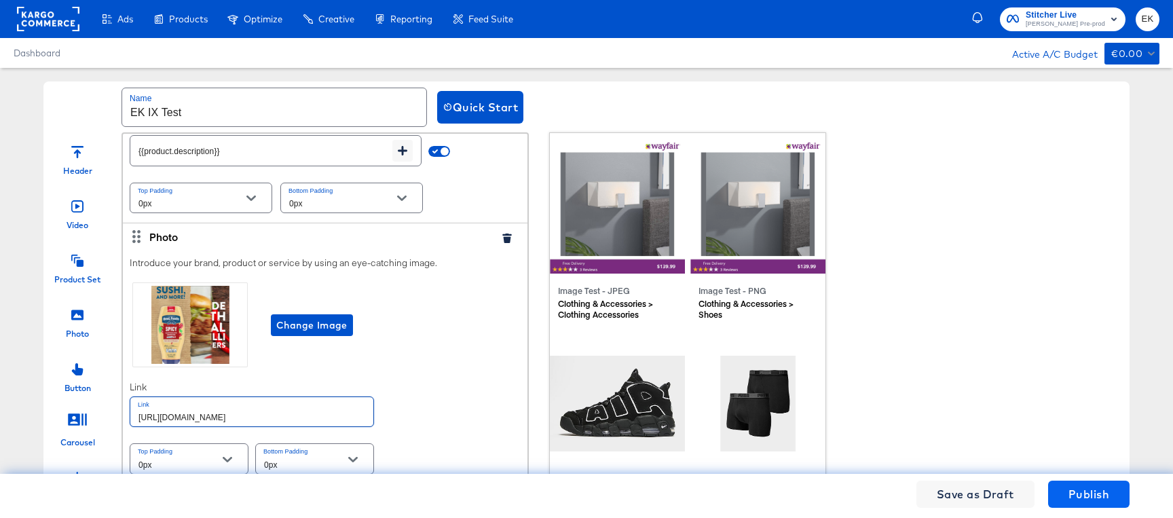
type input "[URL][DOMAIN_NAME]"
click at [1076, 425] on span "Publish" at bounding box center [1088, 494] width 41 height 19
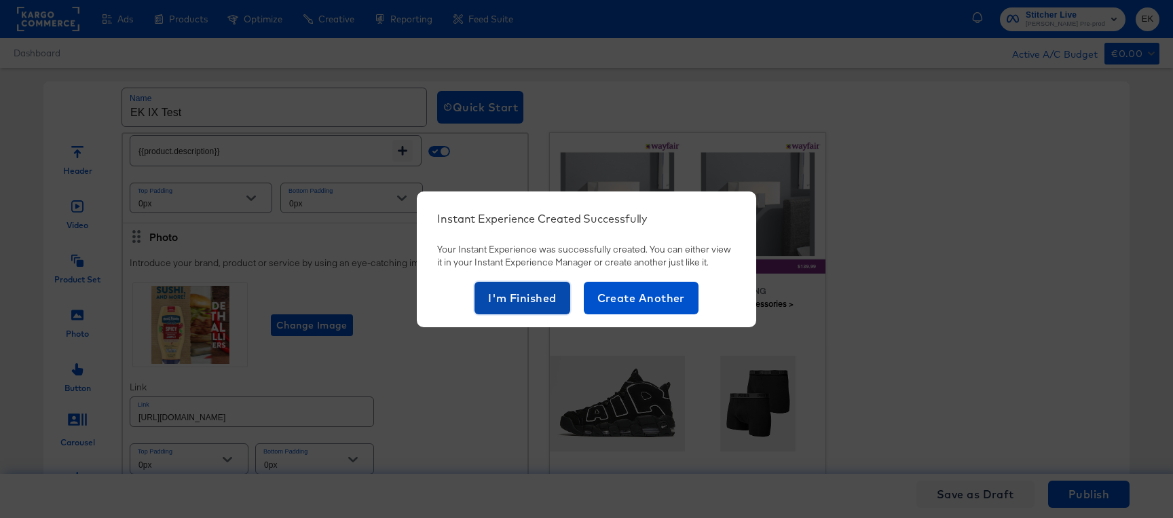
click at [544, 306] on span "I'm Finished" at bounding box center [522, 297] width 69 height 19
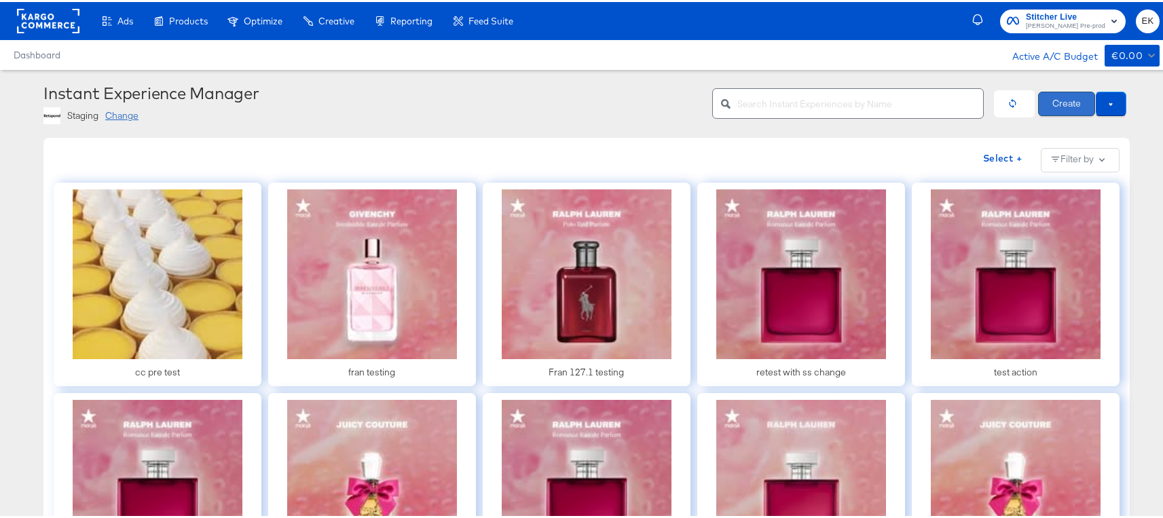
click at [1066, 100] on button "Create" at bounding box center [1066, 102] width 57 height 24
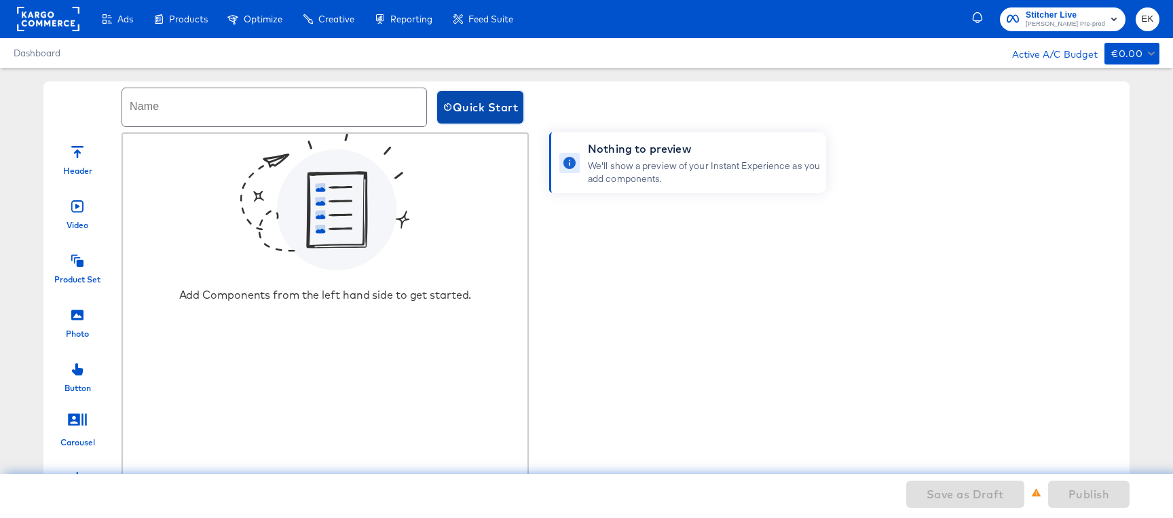
click at [514, 120] on button "Quick Start" at bounding box center [480, 107] width 86 height 33
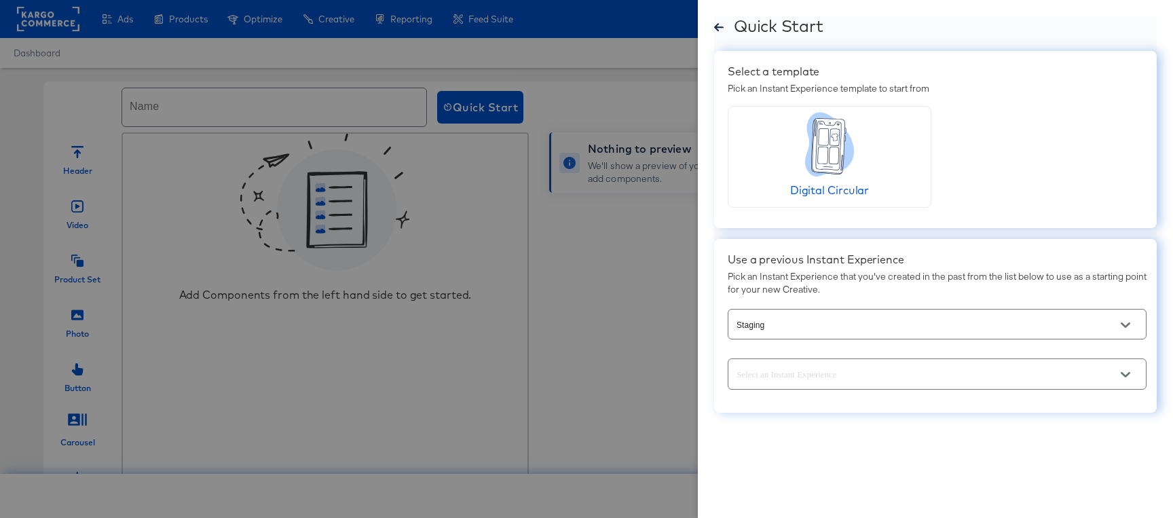
click at [1125, 373] on icon "Open" at bounding box center [1126, 375] width 10 height 10
click at [550, 407] on div at bounding box center [586, 259] width 1173 height 518
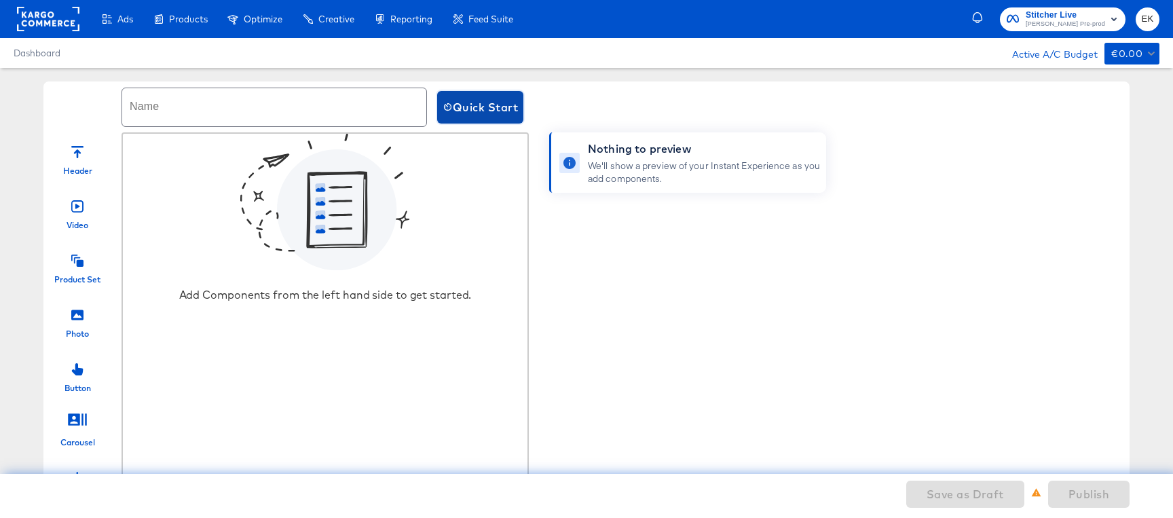
click at [479, 107] on span "Quick Start" at bounding box center [480, 107] width 75 height 19
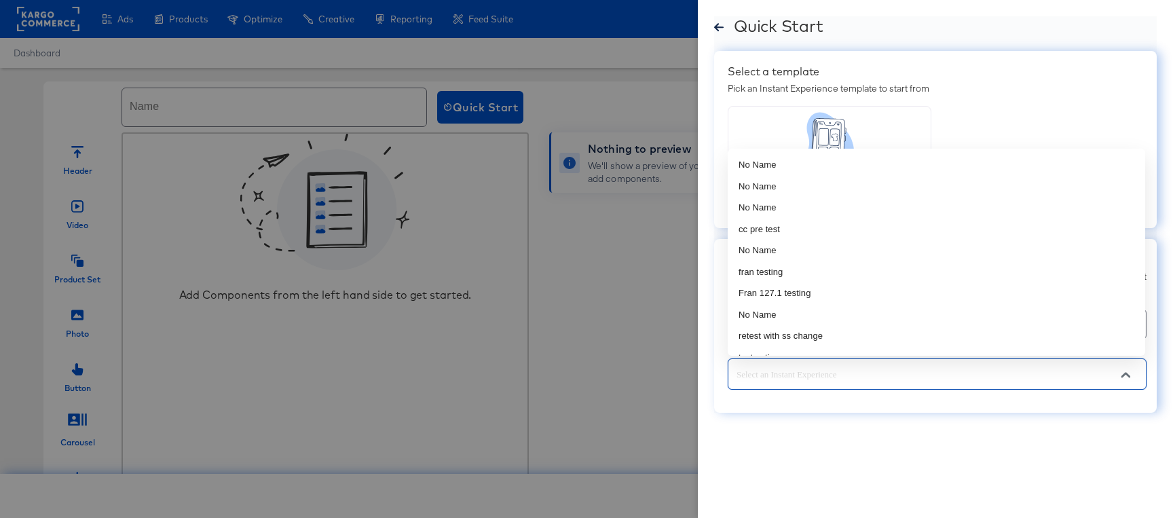
click at [1083, 381] on input "text" at bounding box center [927, 375] width 386 height 16
click at [791, 248] on li "test action" at bounding box center [936, 251] width 417 height 22
type input "test action"
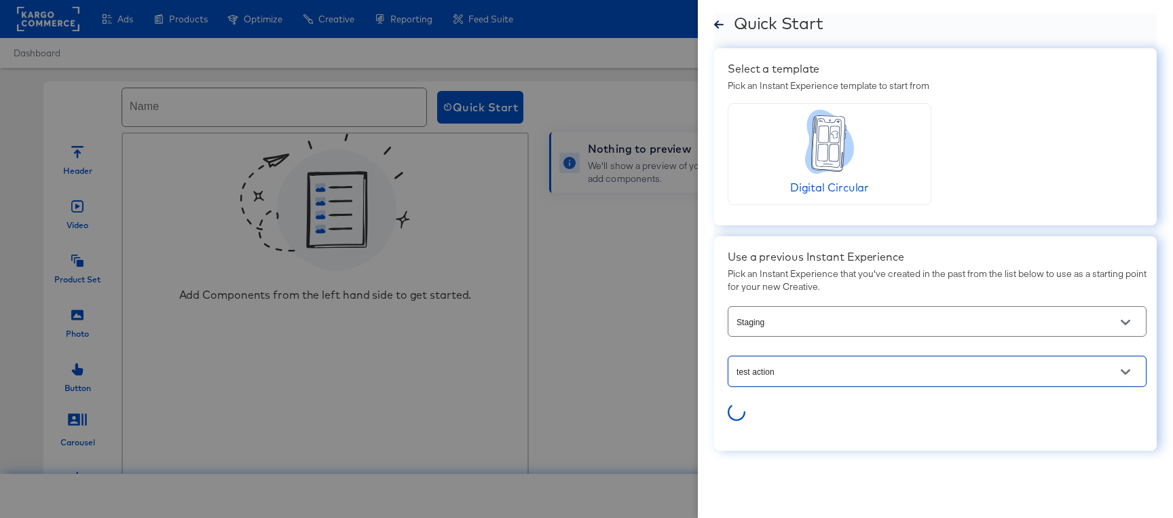
scroll to position [8, 0]
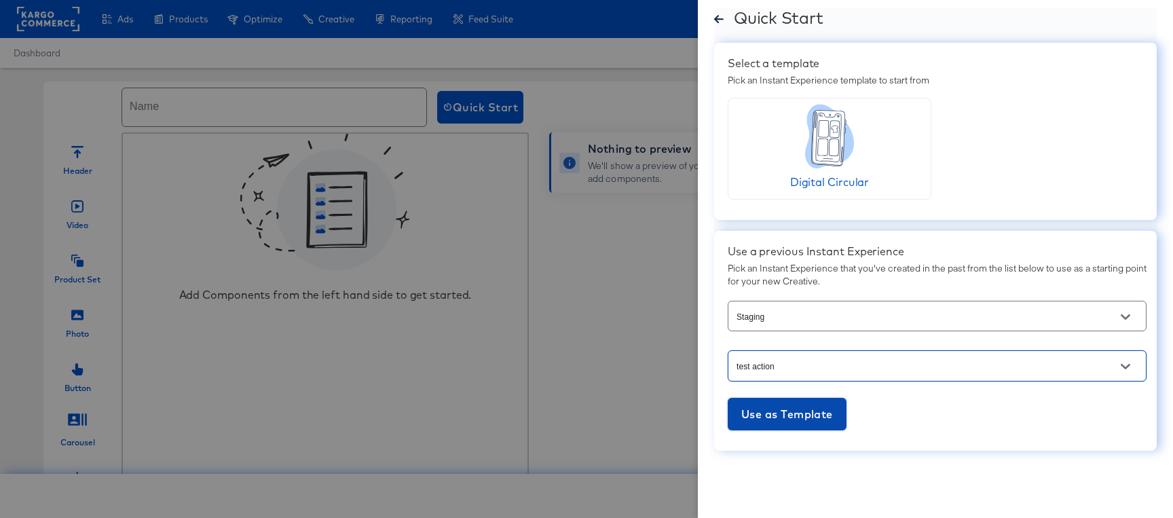
click at [787, 414] on span "Use as Template" at bounding box center [787, 414] width 92 height 19
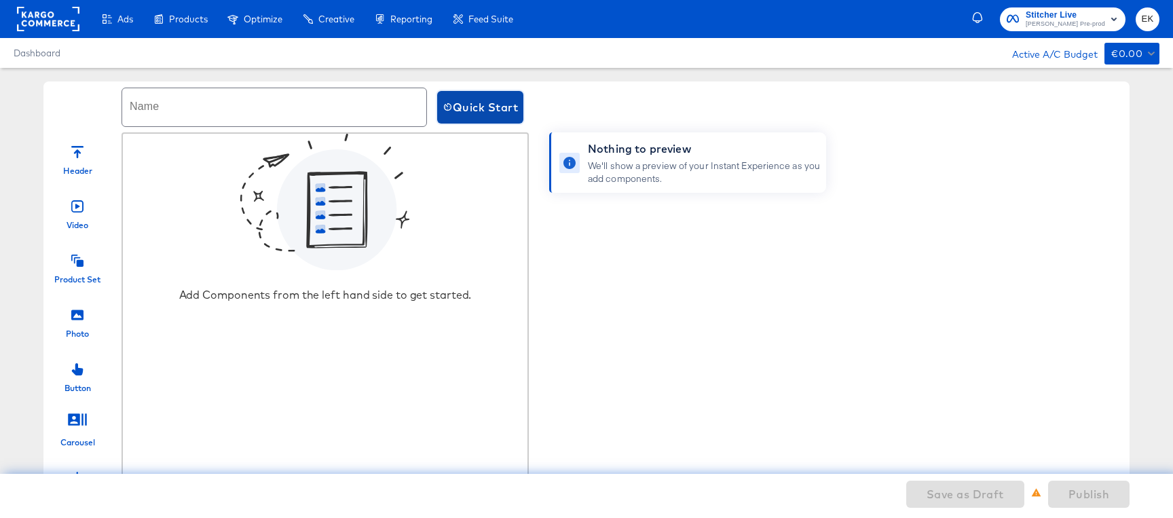
click at [481, 106] on span "Quick Start" at bounding box center [480, 107] width 75 height 19
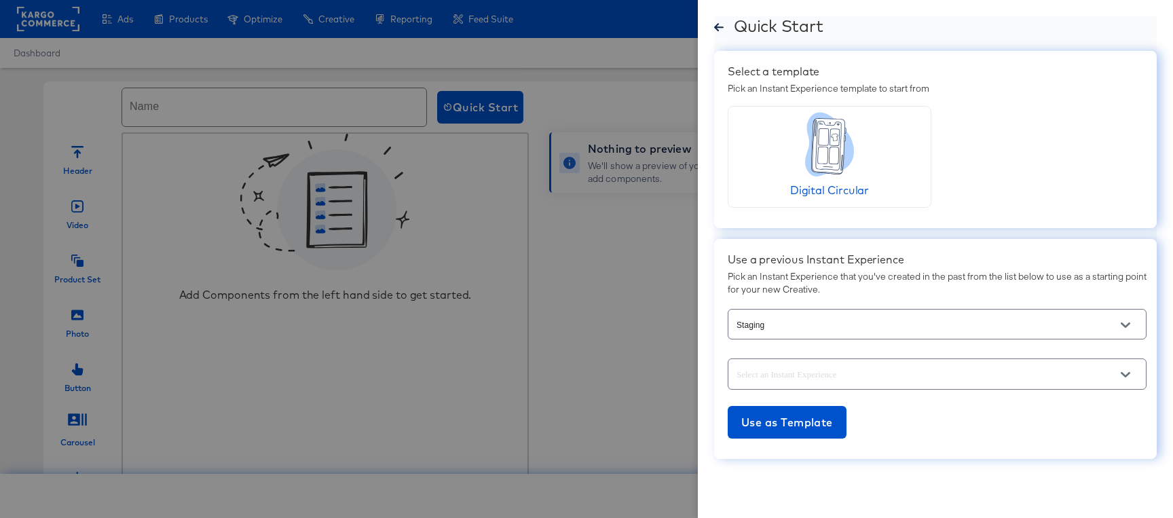
click at [1032, 381] on input "text" at bounding box center [927, 375] width 386 height 16
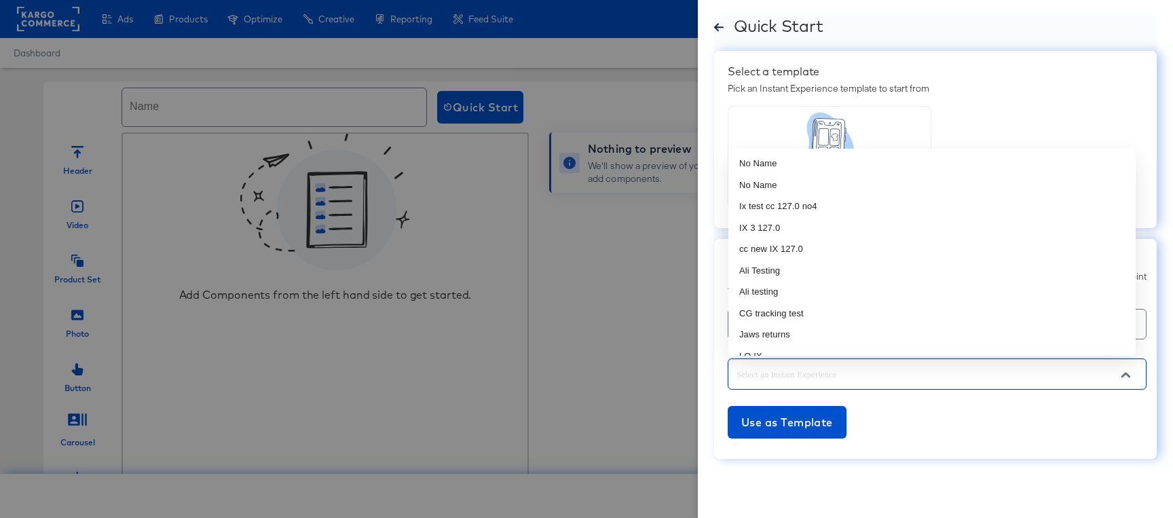
scroll to position [271, 0]
click at [772, 260] on li "Ali Testing" at bounding box center [931, 258] width 407 height 22
type input "Ali Testing"
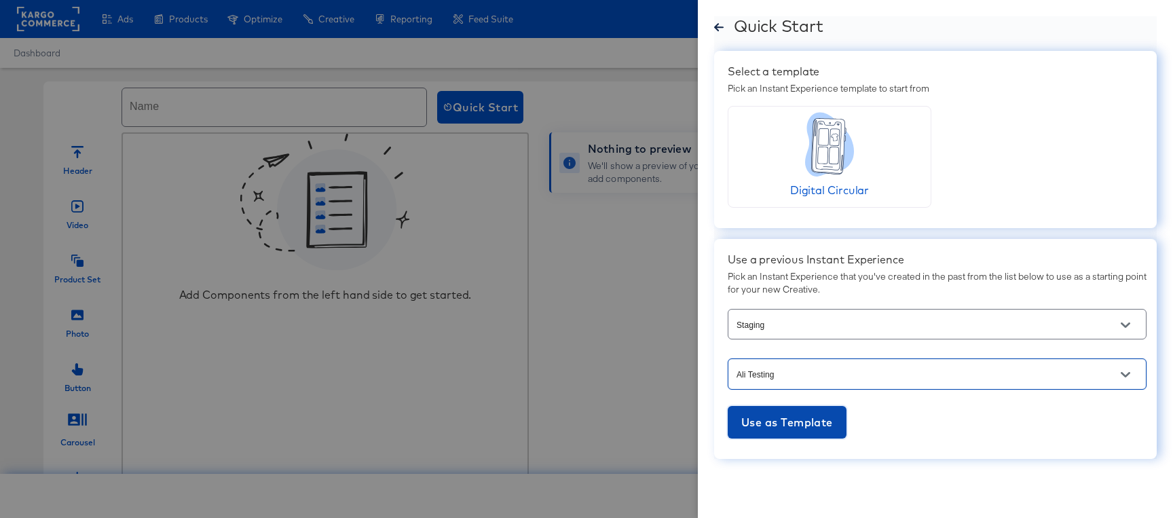
click at [787, 425] on span "Use as Template" at bounding box center [787, 422] width 92 height 19
